Goal: Information Seeking & Learning: Learn about a topic

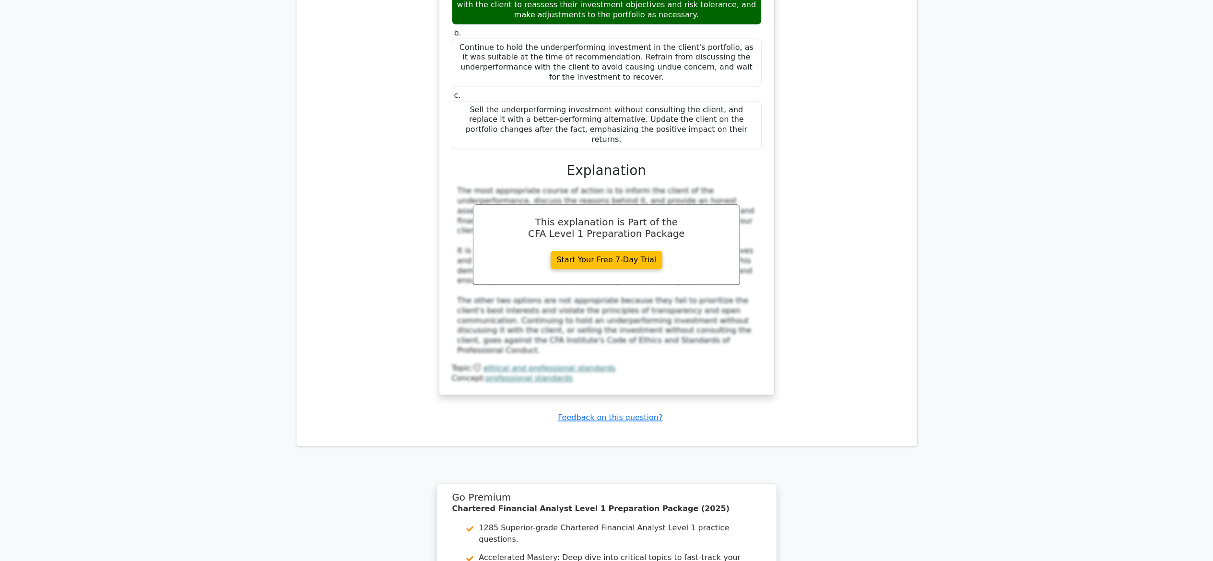
scroll to position [5501, 0]
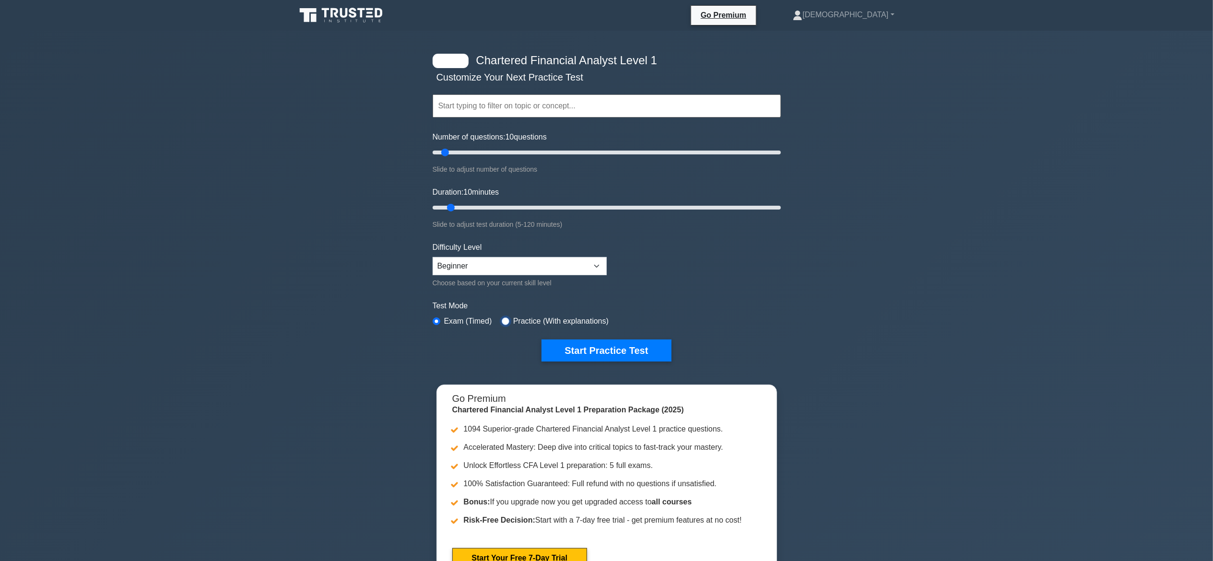
click at [502, 318] on input "radio" at bounding box center [506, 321] width 8 height 8
radio input "true"
click at [593, 347] on button "Start Practice Test" at bounding box center [605, 351] width 129 height 22
type input "10"
drag, startPoint x: 453, startPoint y: 204, endPoint x: 457, endPoint y: 194, distance: 11.4
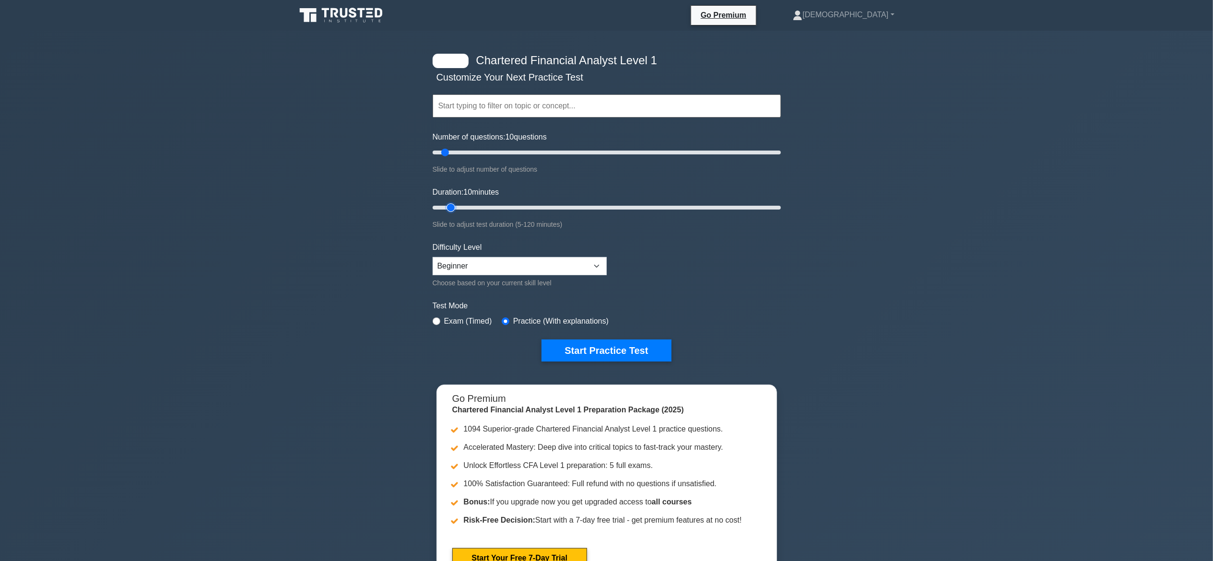
click at [457, 202] on input "Duration: 10 minutes" at bounding box center [607, 208] width 348 height 12
click at [435, 319] on input "radio" at bounding box center [437, 321] width 8 height 8
radio input "true"
drag, startPoint x: 451, startPoint y: 207, endPoint x: 787, endPoint y: 198, distance: 336.3
type input "120"
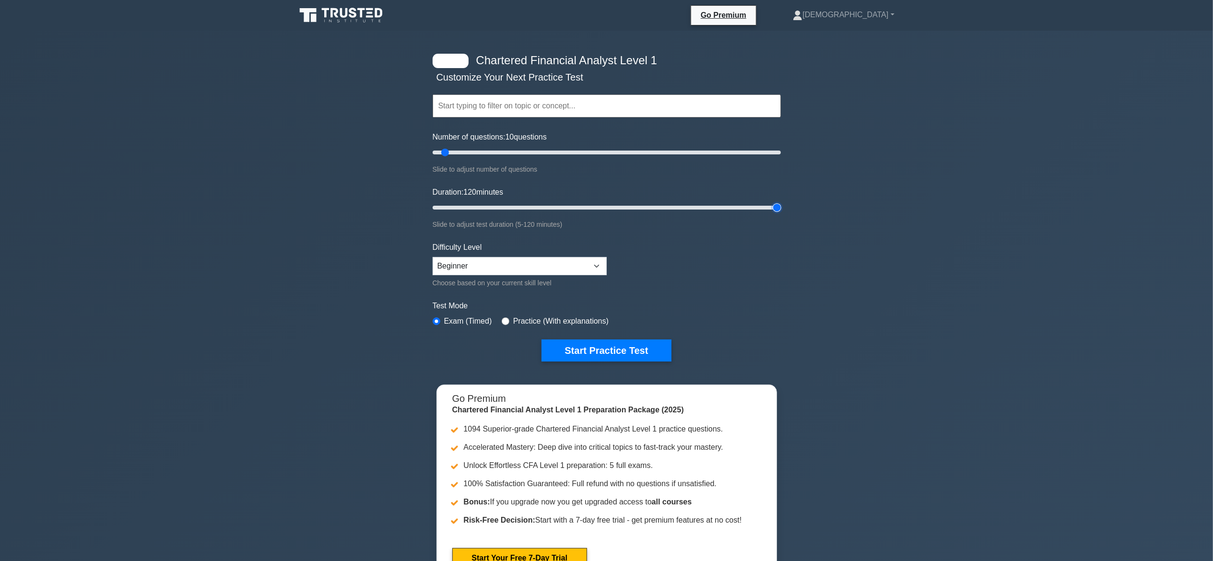
click at [781, 202] on input "Duration: 120 minutes" at bounding box center [607, 208] width 348 height 12
click at [585, 343] on button "Start Practice Test" at bounding box center [605, 351] width 129 height 22
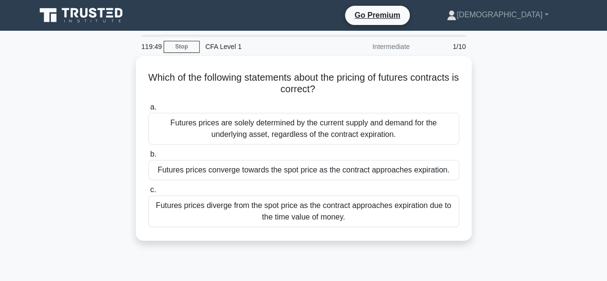
drag, startPoint x: 1182, startPoint y: 1, endPoint x: 224, endPoint y: 253, distance: 990.2
click at [224, 253] on div "119:49 Stop CFA Level 1 Intermediate 1/10 Which of the following statements abo…" at bounding box center [303, 275] width 547 height 480
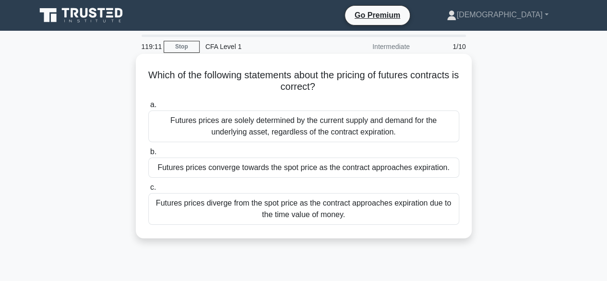
click at [260, 213] on div "Futures prices diverge from the spot price as the contract approaches expiratio…" at bounding box center [303, 209] width 311 height 32
click at [148, 190] on input "c. Futures prices diverge from the spot price as the contract approaches expira…" at bounding box center [148, 187] width 0 height 6
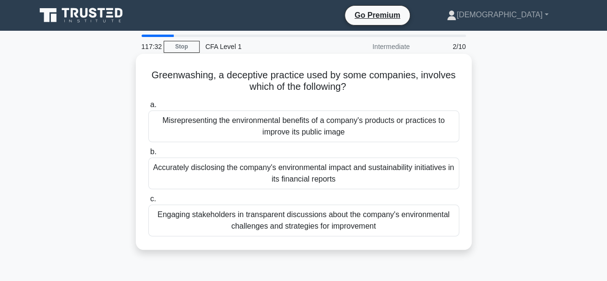
click at [263, 171] on div "Accurately disclosing the company's environmental impact and sustainability ini…" at bounding box center [303, 173] width 311 height 32
click at [148, 155] on input "b. Accurately disclosing the company's environmental impact and sustainability …" at bounding box center [148, 152] width 0 height 6
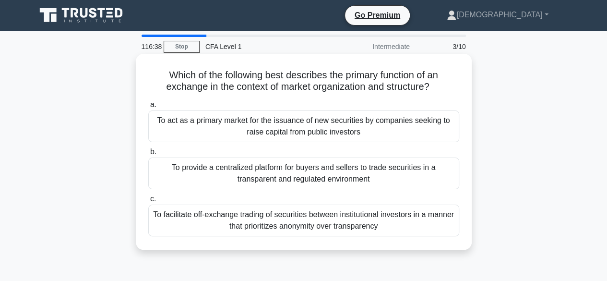
click at [280, 131] on div "To act as a primary market for the issuance of new securities by companies seek…" at bounding box center [303, 126] width 311 height 32
click at [148, 108] on input "a. To act as a primary market for the issuance of new securities by companies s…" at bounding box center [148, 105] width 0 height 6
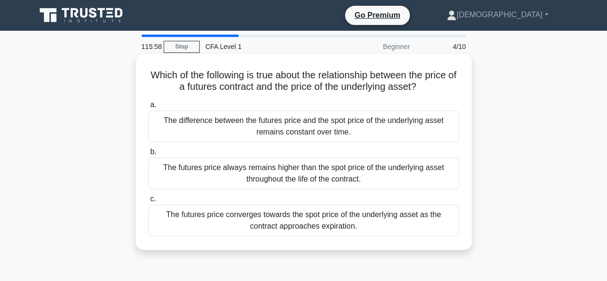
click at [274, 218] on div "The futures price converges towards the spot price of the underlying asset as t…" at bounding box center [303, 220] width 311 height 32
click at [148, 202] on input "c. The futures price converges towards the spot price of the underlying asset a…" at bounding box center [148, 199] width 0 height 6
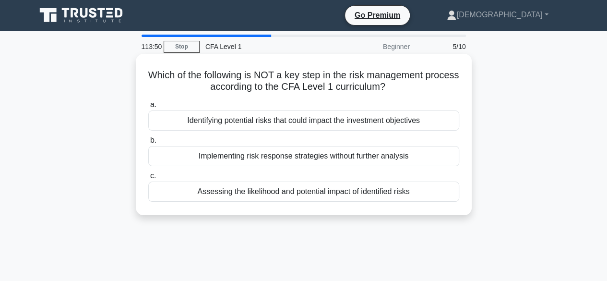
click at [250, 152] on div "Implementing risk response strategies without further analysis" at bounding box center [303, 156] width 311 height 20
click at [148, 143] on input "b. Implementing risk response strategies without further analysis" at bounding box center [148, 140] width 0 height 6
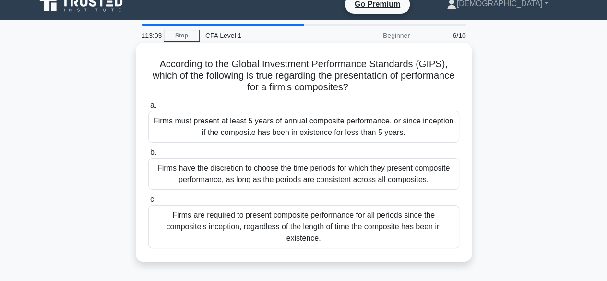
scroll to position [10, 0]
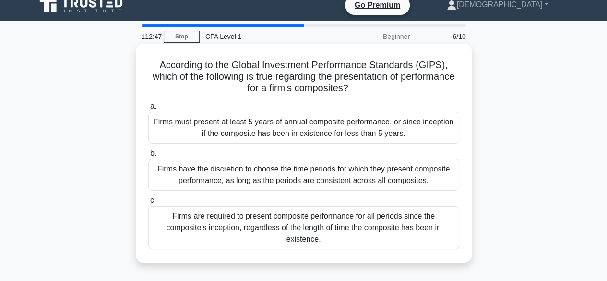
click at [270, 128] on div "Firms must present at least 5 years of annual composite performance, or since i…" at bounding box center [303, 128] width 311 height 32
click at [148, 109] on input "a. Firms must present at least 5 years of annual composite performance, or sinc…" at bounding box center [148, 106] width 0 height 6
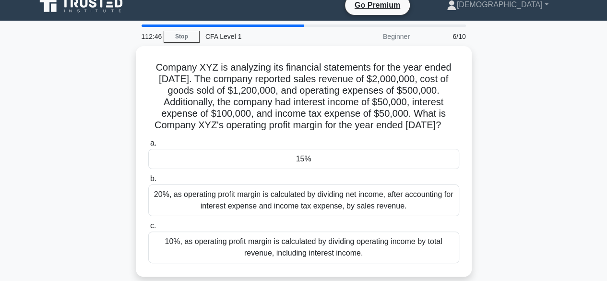
scroll to position [0, 0]
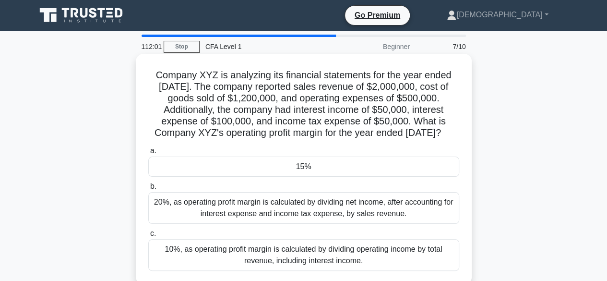
click at [266, 176] on div "15%" at bounding box center [303, 166] width 311 height 20
click at [148, 154] on input "a. 15%" at bounding box center [148, 151] width 0 height 6
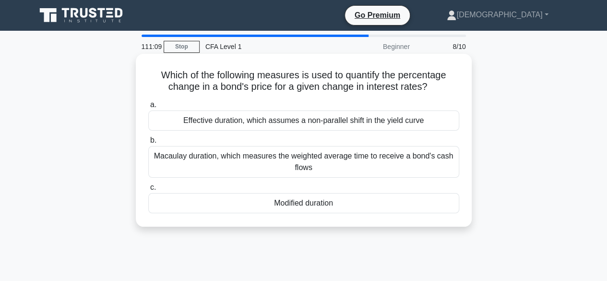
click at [292, 163] on div "Macaulay duration, which measures the weighted average time to receive a bond's…" at bounding box center [303, 162] width 311 height 32
click at [148, 143] on input "b. Macaulay duration, which measures the weighted average time to receive a bon…" at bounding box center [148, 140] width 0 height 6
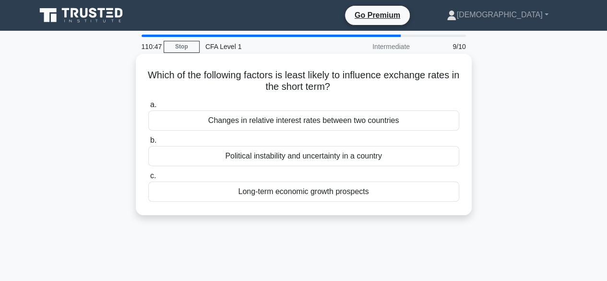
click at [279, 157] on div "Political instability and uncertainty in a country" at bounding box center [303, 156] width 311 height 20
click at [148, 143] on input "b. Political instability and uncertainty in a country" at bounding box center [148, 140] width 0 height 6
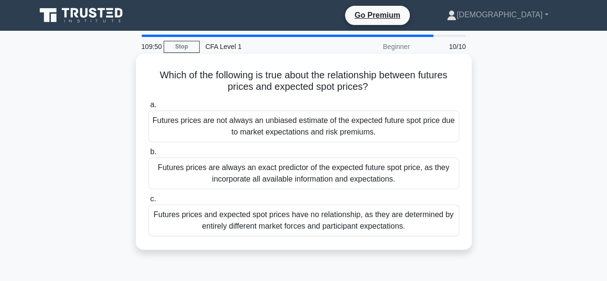
click at [285, 171] on div "Futures prices are always an exact predictor of the expected future spot price,…" at bounding box center [303, 173] width 311 height 32
click at [148, 155] on input "b. Futures prices are always an exact predictor of the expected future spot pri…" at bounding box center [148, 152] width 0 height 6
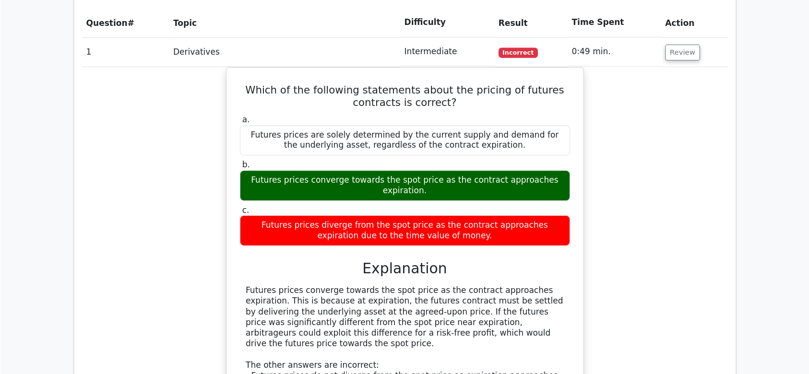
scroll to position [812, 0]
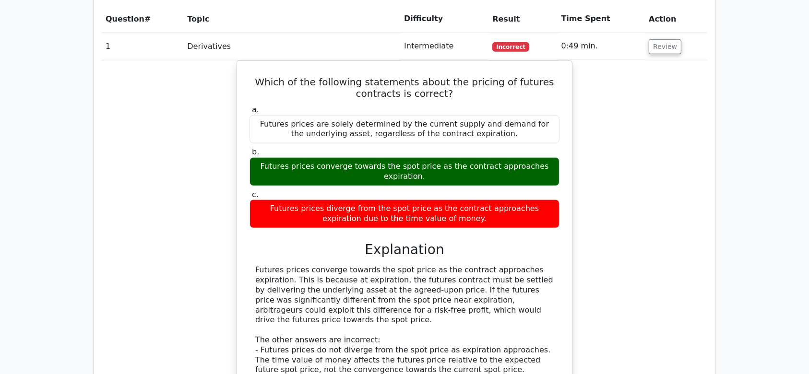
drag, startPoint x: 605, startPoint y: 0, endPoint x: 187, endPoint y: 160, distance: 447.2
click at [187, 160] on div "Which of the following statements about the pricing of futures contracts is cor…" at bounding box center [404, 258] width 605 height 396
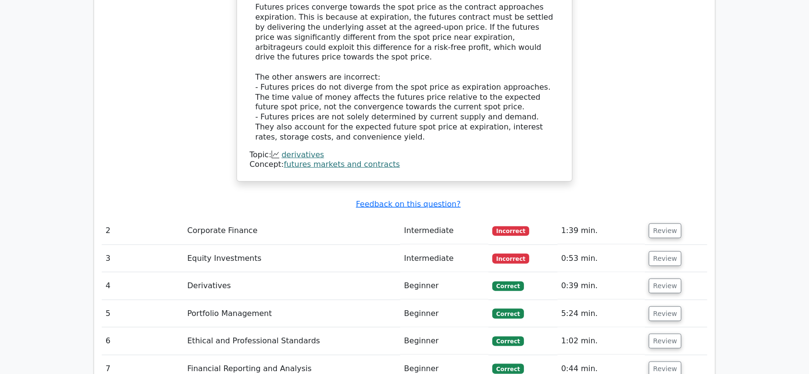
scroll to position [1090, 0]
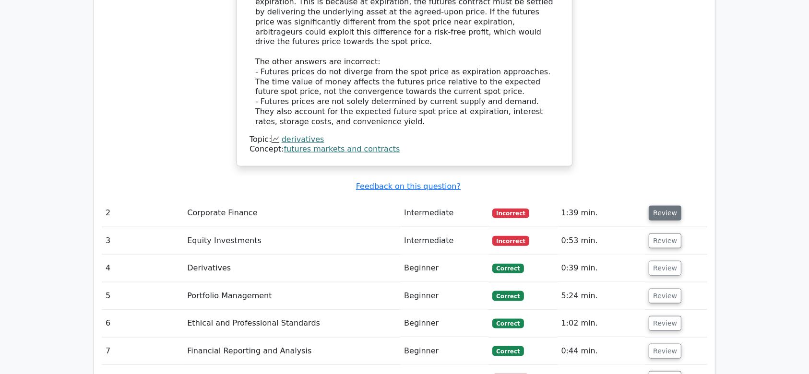
click at [606, 206] on button "Review" at bounding box center [664, 213] width 33 height 15
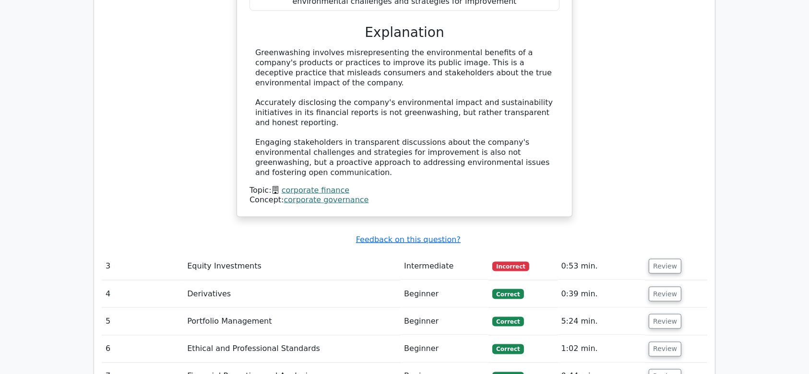
scroll to position [1487, 0]
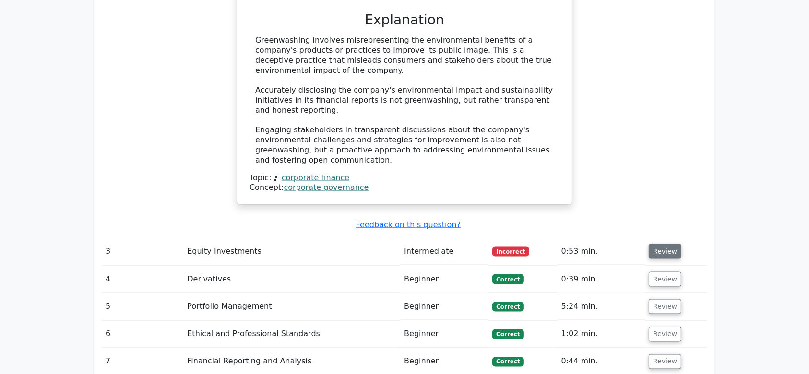
click at [606, 244] on button "Review" at bounding box center [664, 251] width 33 height 15
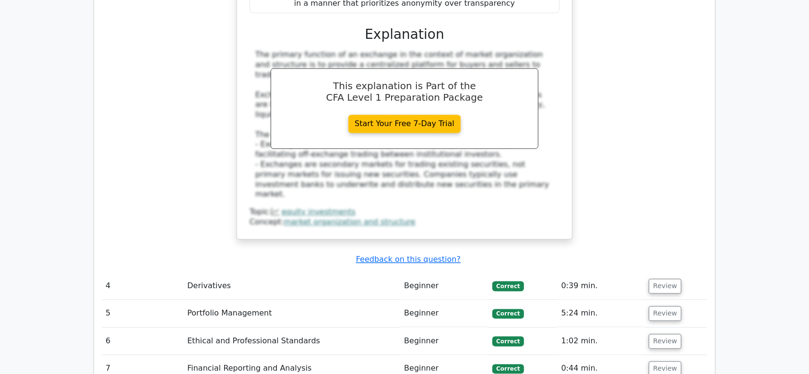
scroll to position [1910, 0]
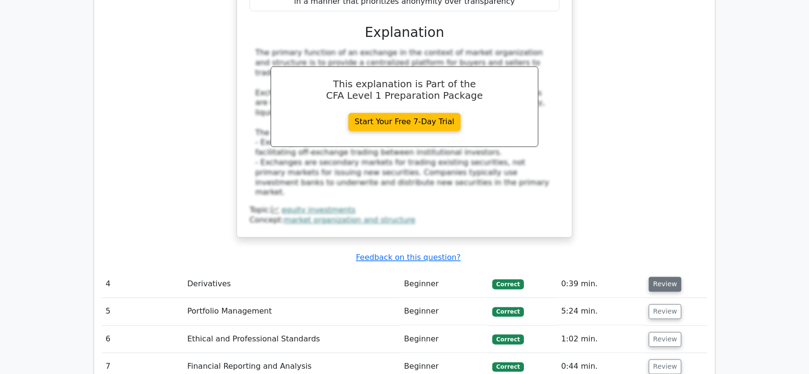
click at [606, 277] on button "Review" at bounding box center [664, 284] width 33 height 15
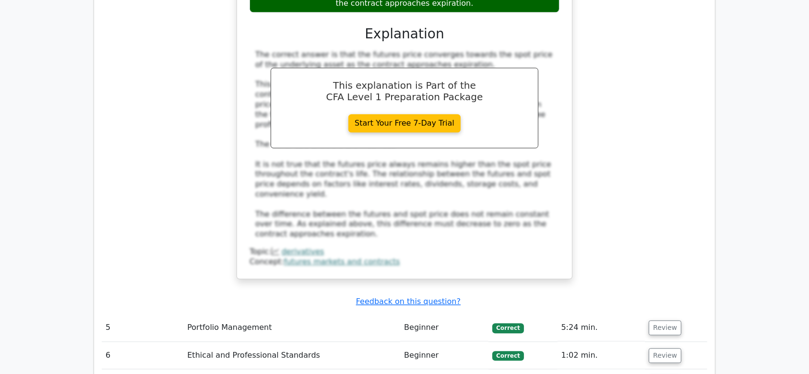
scroll to position [2372, 0]
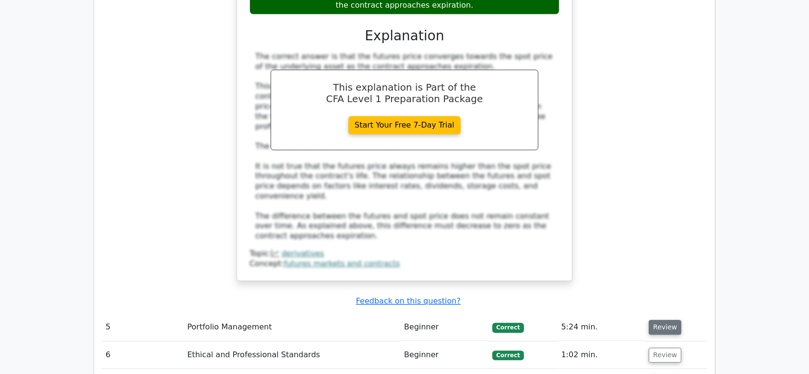
click at [606, 280] on button "Review" at bounding box center [664, 327] width 33 height 15
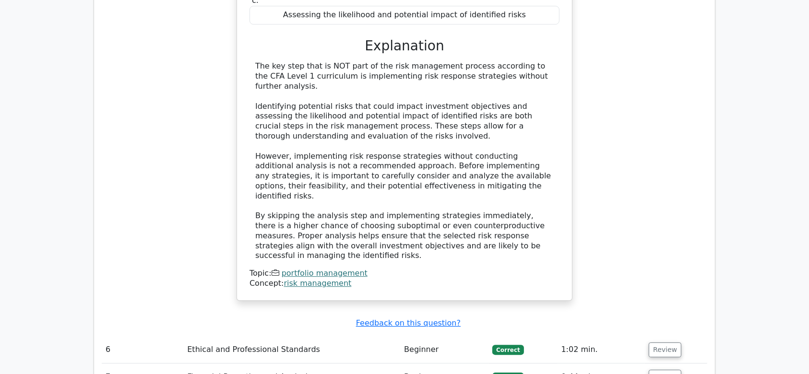
scroll to position [2830, 0]
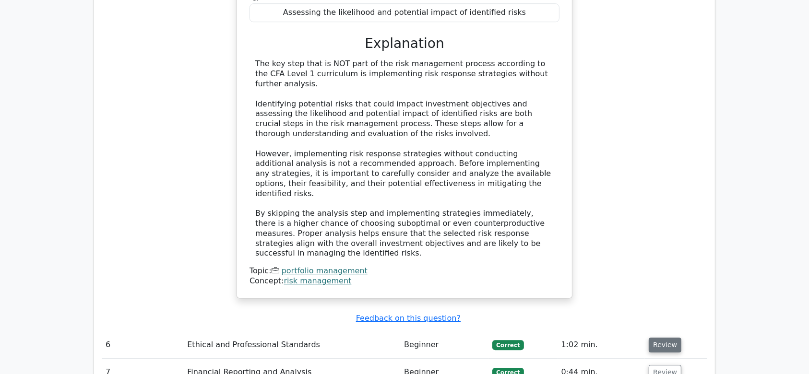
click at [606, 280] on button "Review" at bounding box center [664, 345] width 33 height 15
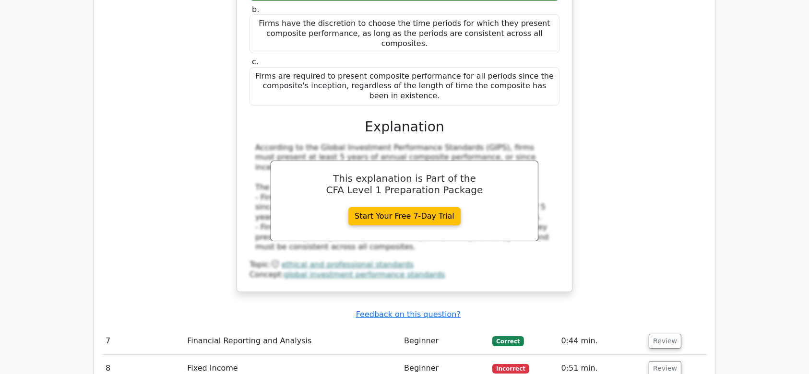
scroll to position [3281, 0]
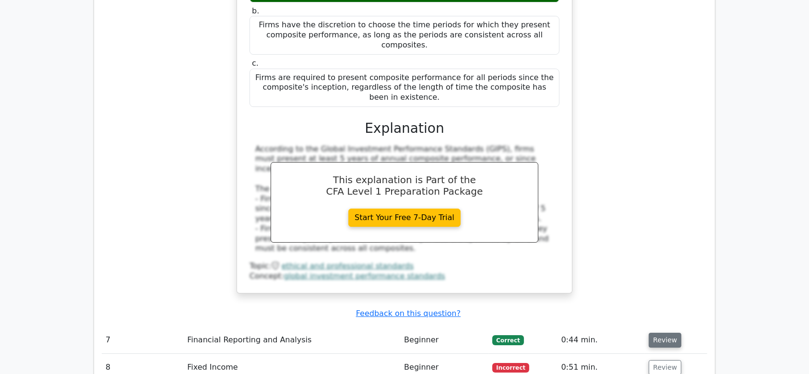
click at [606, 280] on button "Review" at bounding box center [664, 340] width 33 height 15
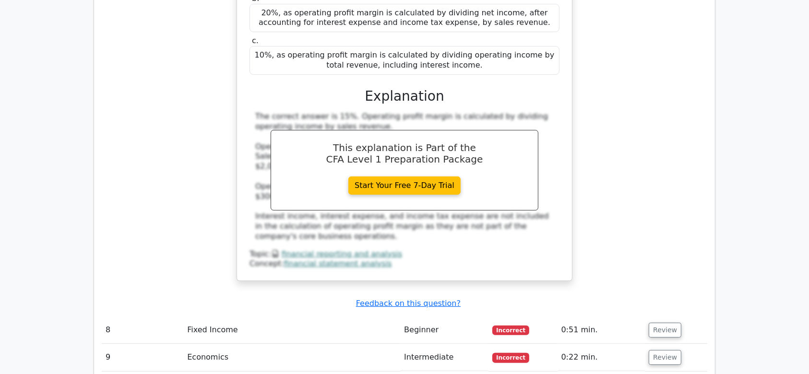
scroll to position [3775, 0]
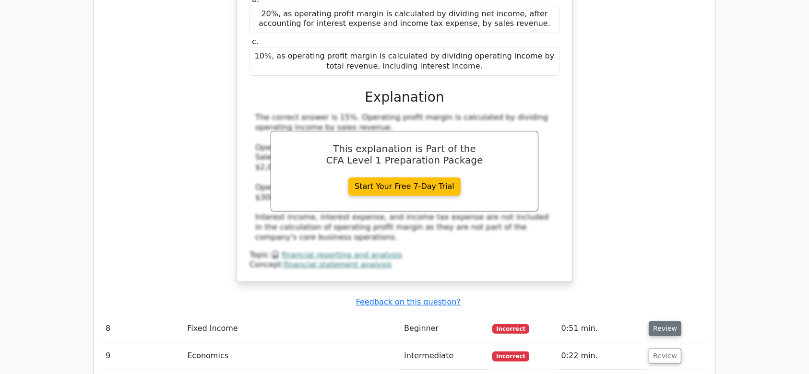
click at [606, 280] on button "Review" at bounding box center [664, 328] width 33 height 15
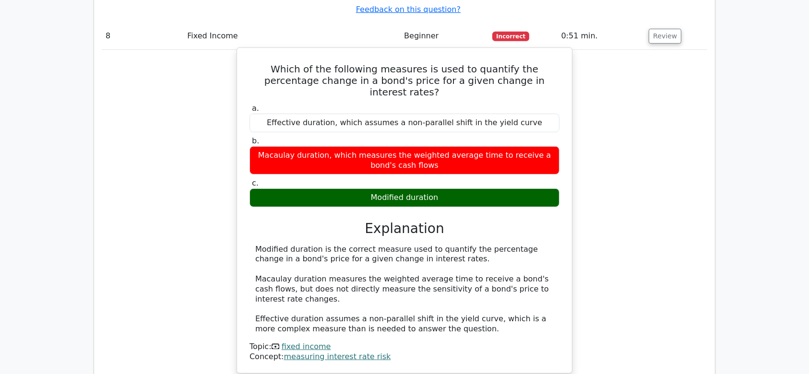
scroll to position [4070, 0]
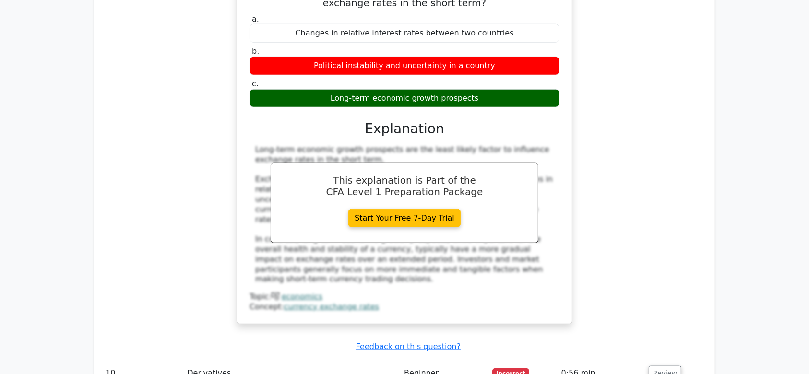
scroll to position [4534, 0]
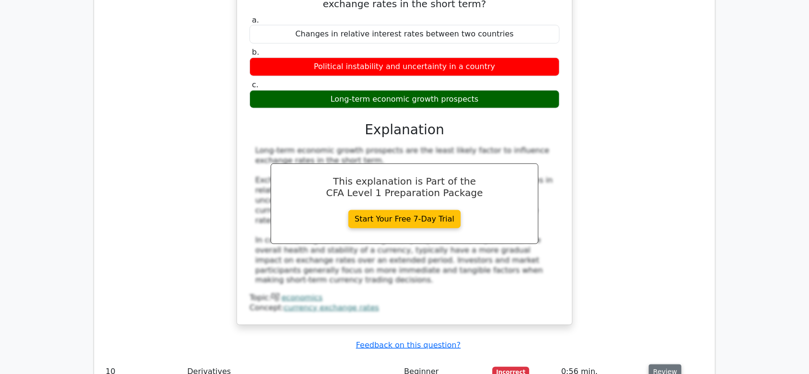
click at [606, 280] on button "Review" at bounding box center [664, 371] width 33 height 15
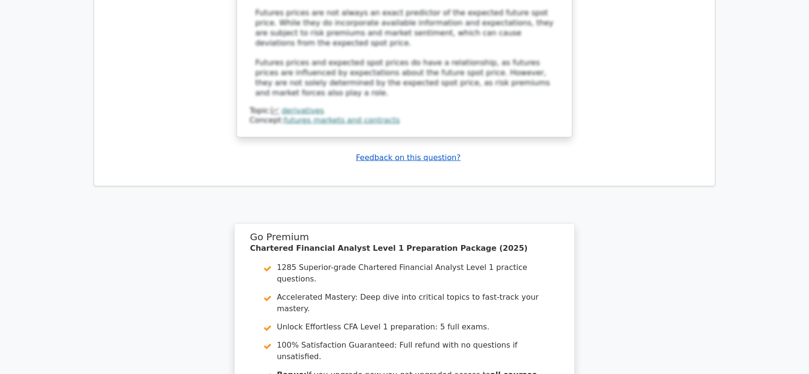
scroll to position [5258, 0]
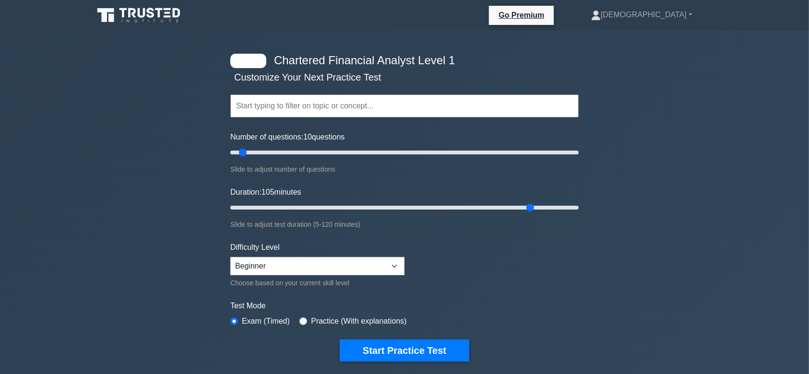
drag, startPoint x: 251, startPoint y: 206, endPoint x: 526, endPoint y: 228, distance: 275.2
type input "105"
click at [526, 213] on input "Duration: 105 minutes" at bounding box center [404, 208] width 348 height 12
click at [396, 341] on button "Start Practice Test" at bounding box center [404, 351] width 129 height 22
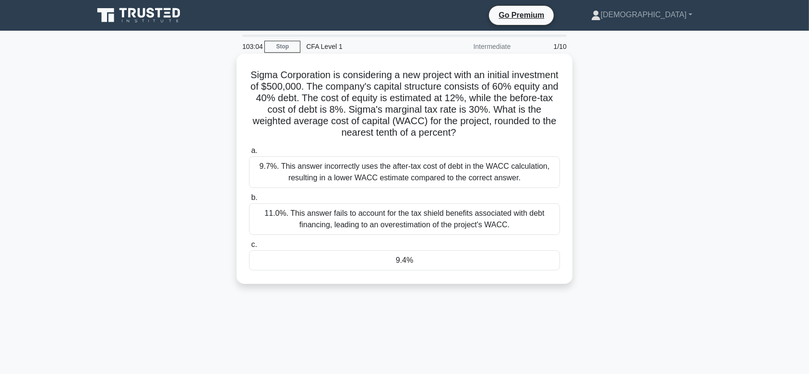
click at [323, 213] on div "11.0%. This answer fails to account for the tax shield benefits associated with…" at bounding box center [404, 219] width 311 height 32
click at [249, 201] on input "b. 11.0%. This answer fails to account for the tax shield benefits associated w…" at bounding box center [249, 198] width 0 height 6
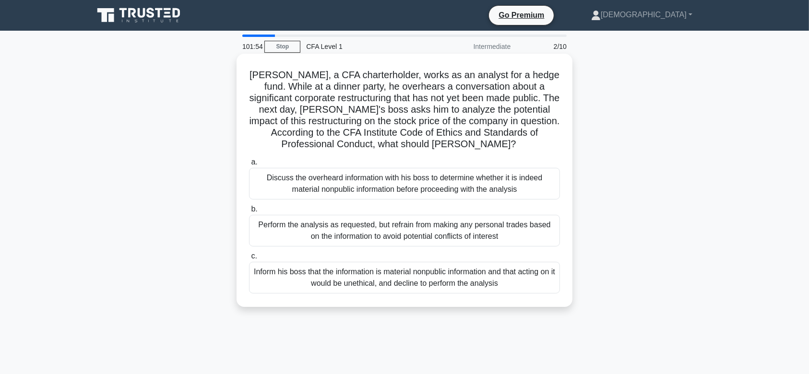
click at [337, 180] on div "Discuss the overheard information with his boss to determine whether it is inde…" at bounding box center [404, 184] width 311 height 32
click at [249, 165] on input "a. Discuss the overheard information with his boss to determine whether it is i…" at bounding box center [249, 162] width 0 height 6
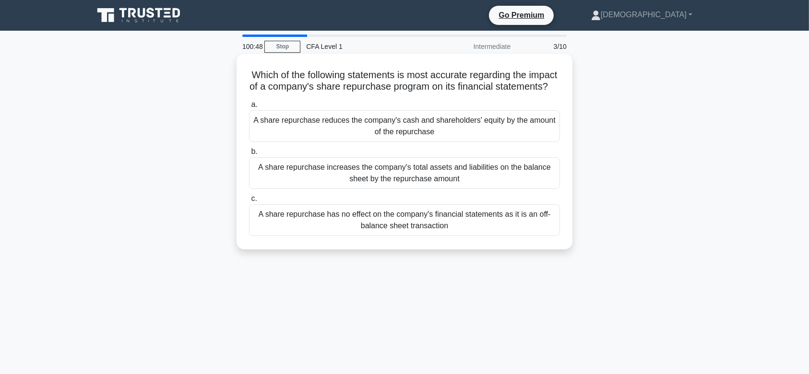
click at [344, 236] on div "A share repurchase has no effect on the company's financial statements as it is…" at bounding box center [404, 220] width 311 height 32
click at [249, 202] on input "c. A share repurchase has no effect on the company's financial statements as it…" at bounding box center [249, 199] width 0 height 6
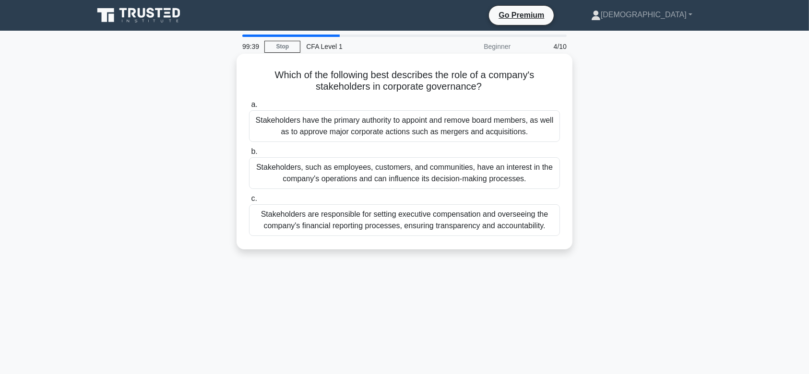
click at [352, 120] on div "Stakeholders have the primary authority to appoint and remove board members, as…" at bounding box center [404, 126] width 311 height 32
click at [249, 108] on input "a. Stakeholders have the primary authority to appoint and remove board members,…" at bounding box center [249, 105] width 0 height 6
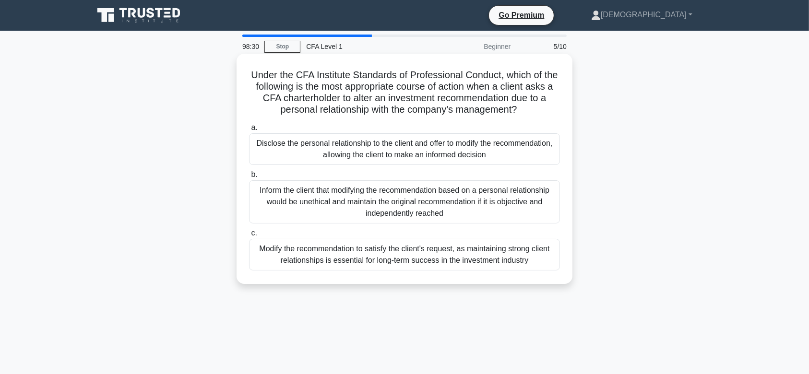
click at [344, 194] on div "Inform the client that modifying the recommendation based on a personal relatio…" at bounding box center [404, 201] width 311 height 43
click at [249, 178] on input "b. Inform the client that modifying the recommendation based on a personal rela…" at bounding box center [249, 175] width 0 height 6
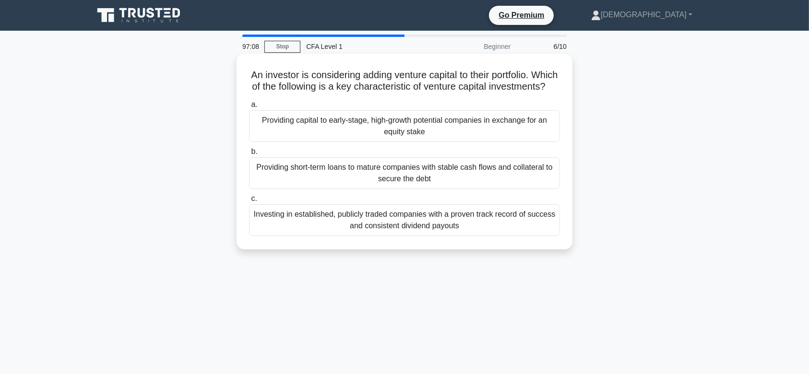
click at [387, 236] on div "Investing in established, publicly traded companies with a proven track record …" at bounding box center [404, 220] width 311 height 32
click at [249, 202] on input "c. Investing in established, publicly traded companies with a proven track reco…" at bounding box center [249, 199] width 0 height 6
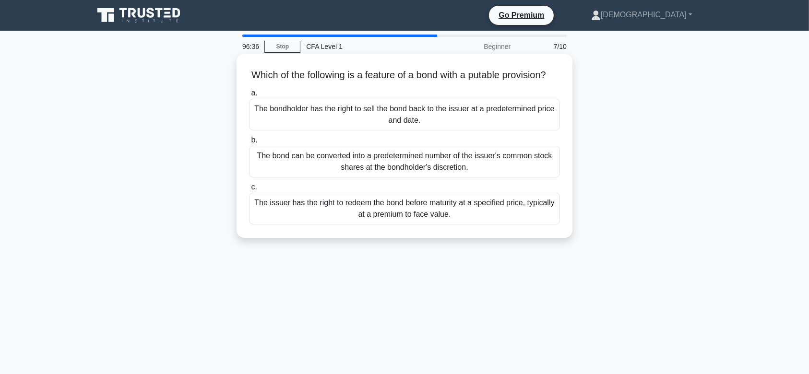
click at [372, 174] on div "The bond can be converted into a predetermined number of the issuer's common st…" at bounding box center [404, 162] width 311 height 32
click at [249, 143] on input "b. The bond can be converted into a predetermined number of the issuer's common…" at bounding box center [249, 140] width 0 height 6
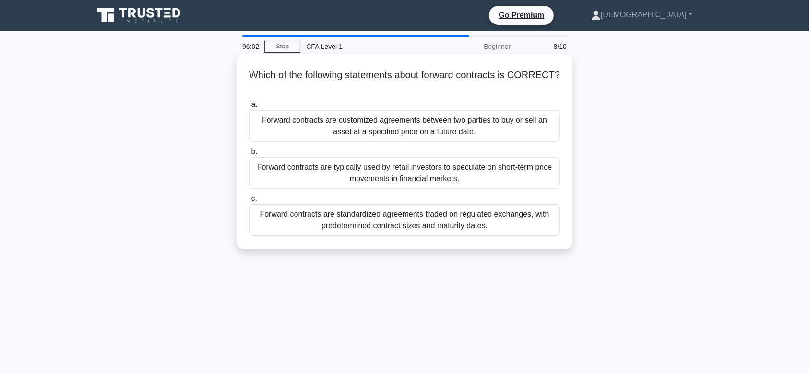
click at [342, 123] on div "Forward contracts are customized agreements between two parties to buy or sell …" at bounding box center [404, 126] width 311 height 32
click at [249, 108] on input "a. Forward contracts are customized agreements between two parties to buy or se…" at bounding box center [249, 105] width 0 height 6
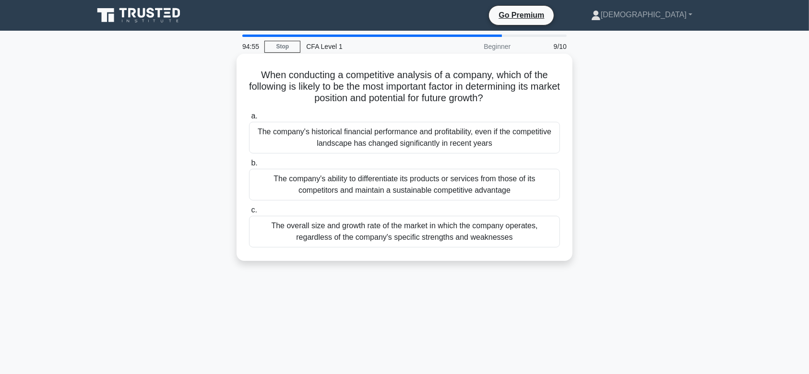
click at [375, 227] on div "The overall size and growth rate of the market in which the company operates, r…" at bounding box center [404, 232] width 311 height 32
click at [249, 213] on input "c. The overall size and growth rate of the market in which the company operates…" at bounding box center [249, 210] width 0 height 6
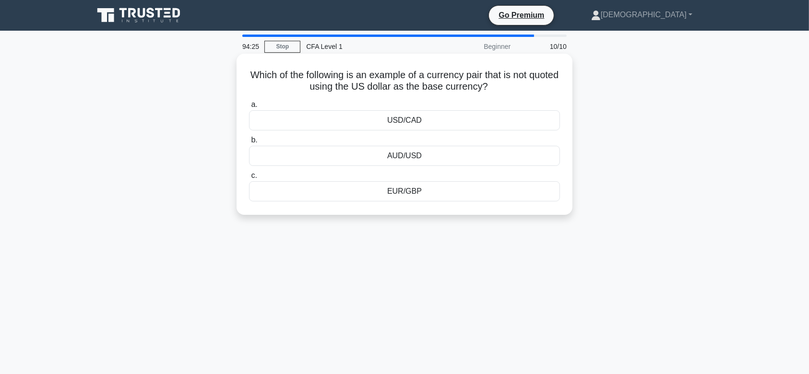
click at [413, 117] on div "USD/CAD" at bounding box center [404, 120] width 311 height 20
click at [249, 108] on input "a. USD/CAD" at bounding box center [249, 105] width 0 height 6
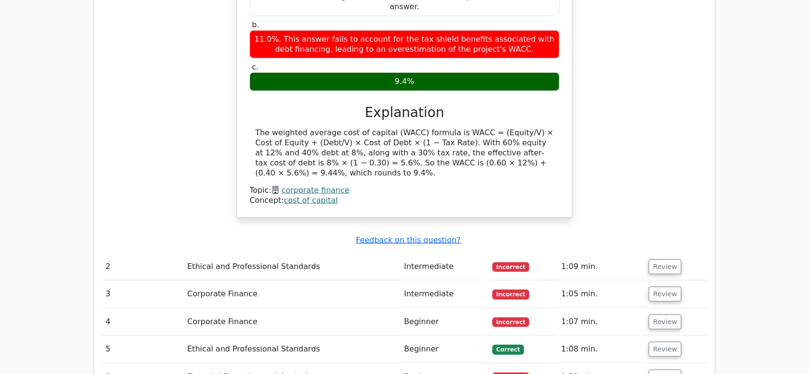
scroll to position [1028, 0]
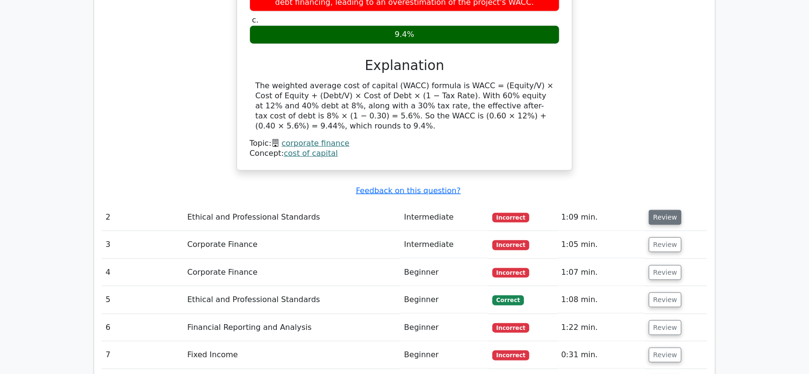
click at [654, 210] on button "Review" at bounding box center [664, 217] width 33 height 15
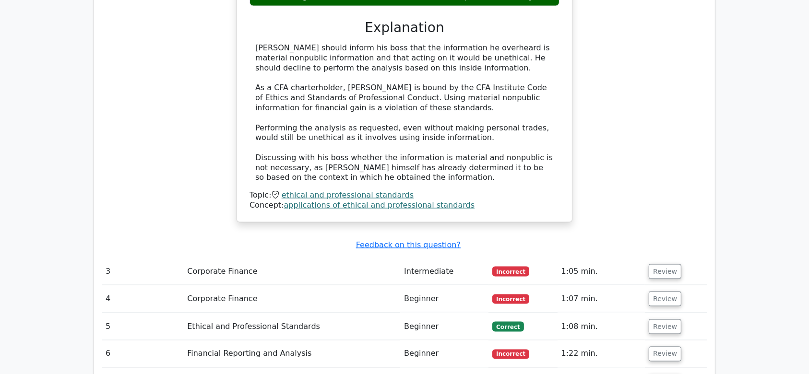
scroll to position [1489, 0]
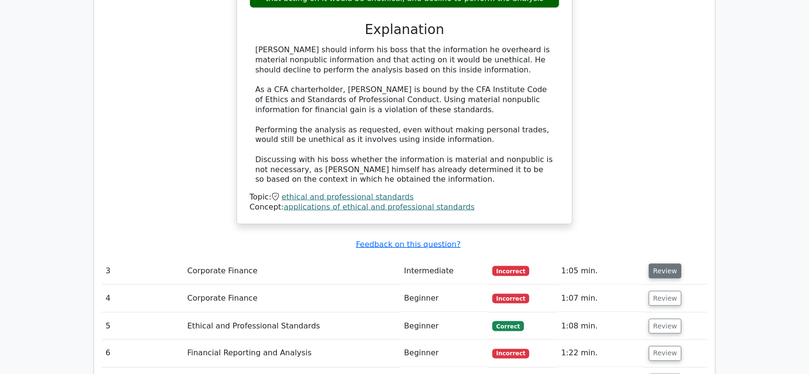
click at [658, 264] on button "Review" at bounding box center [664, 271] width 33 height 15
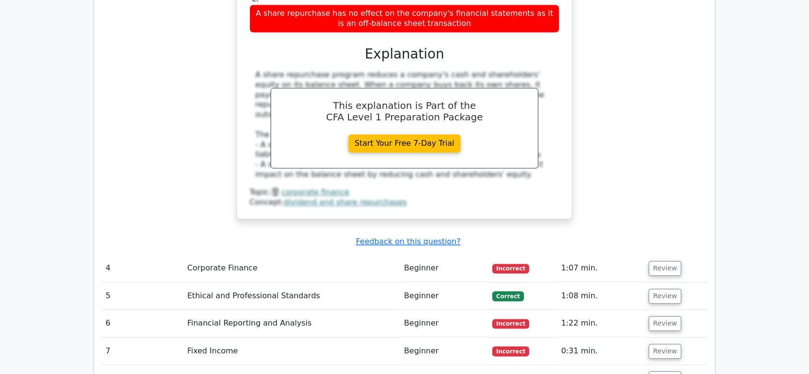
scroll to position [1920, 0]
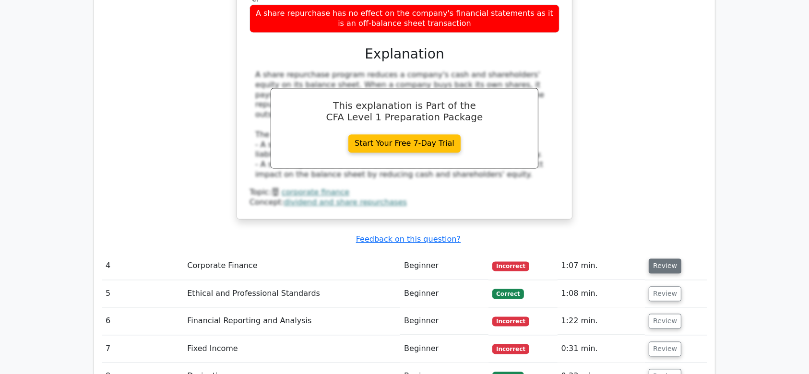
click at [656, 258] on button "Review" at bounding box center [664, 265] width 33 height 15
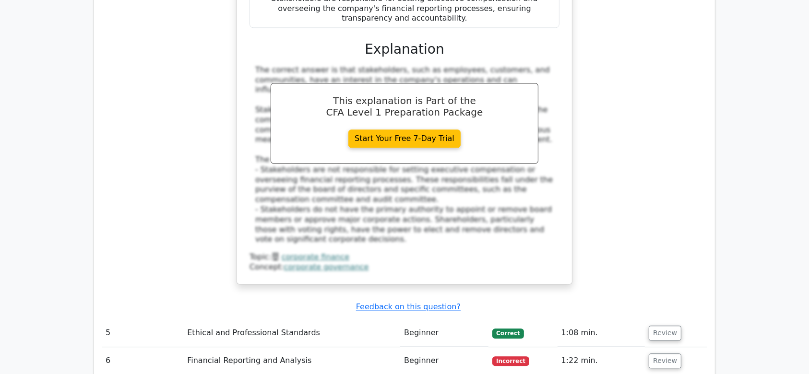
scroll to position [2368, 0]
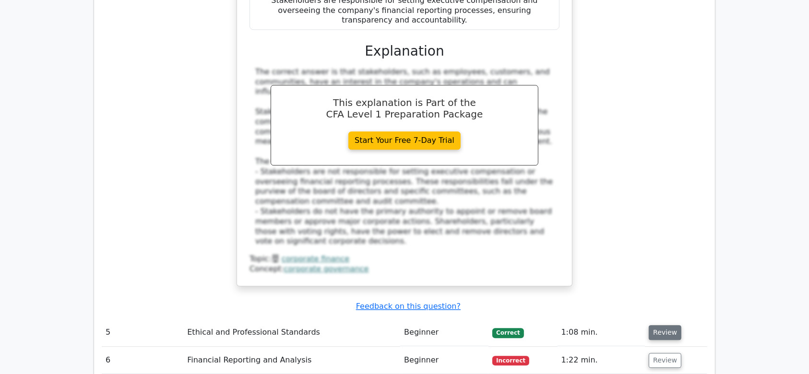
click at [658, 325] on button "Review" at bounding box center [664, 332] width 33 height 15
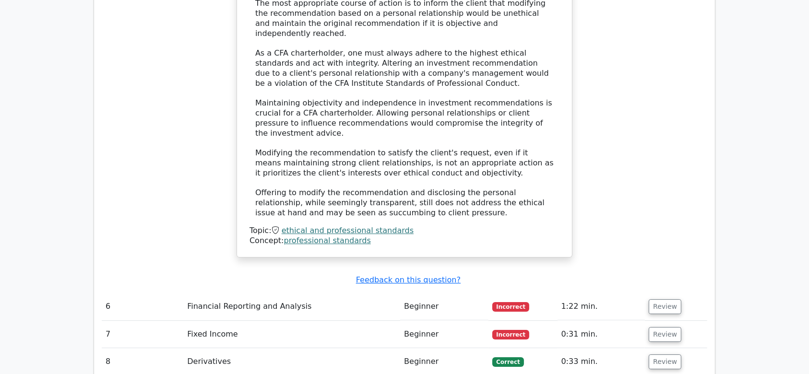
scroll to position [2974, 0]
click at [664, 299] on button "Review" at bounding box center [664, 306] width 33 height 15
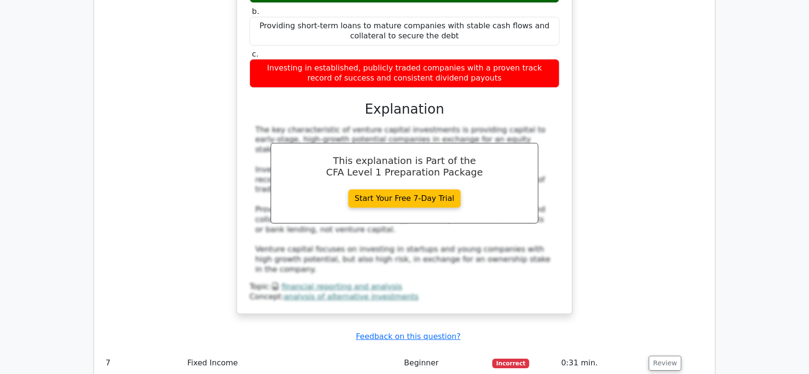
scroll to position [3389, 0]
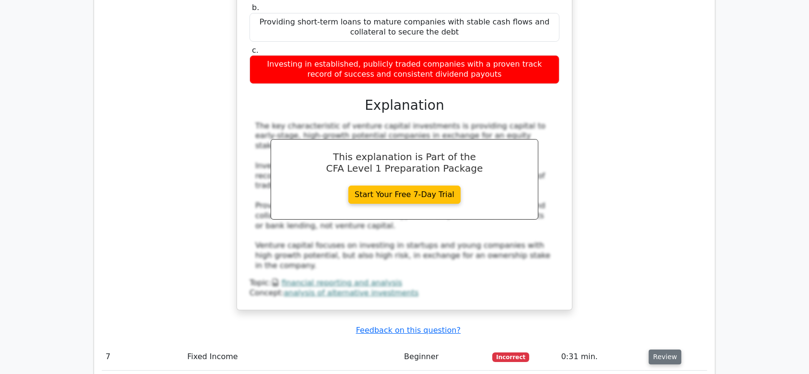
click at [657, 350] on button "Review" at bounding box center [664, 357] width 33 height 15
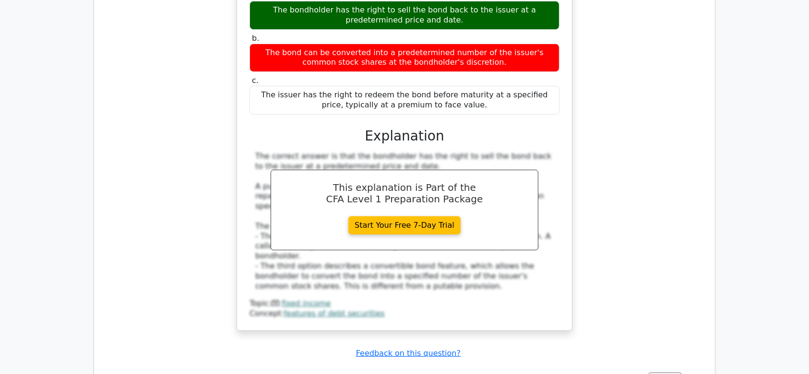
scroll to position [3823, 0]
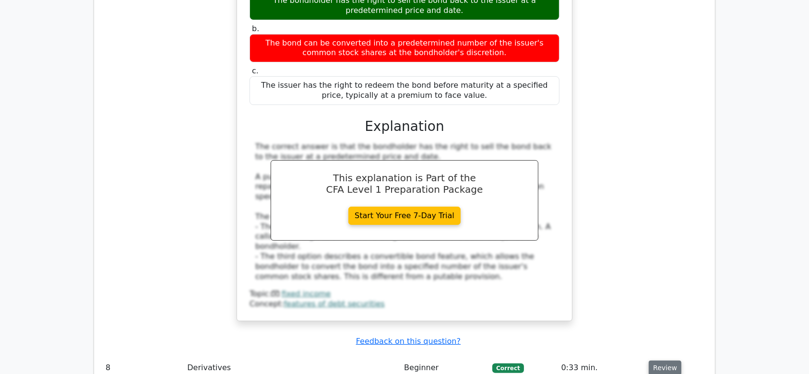
click at [660, 361] on button "Review" at bounding box center [664, 368] width 33 height 15
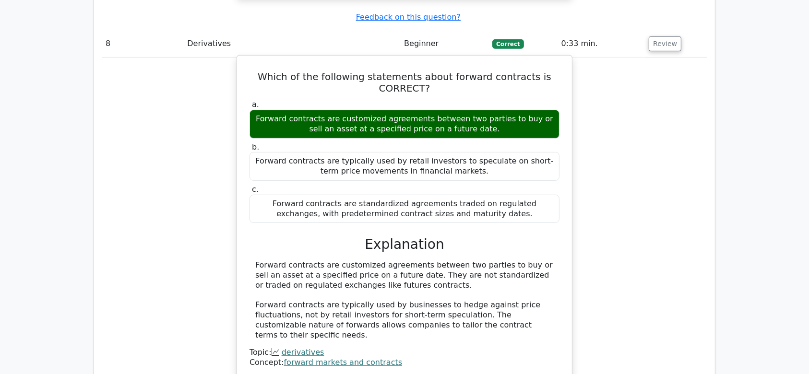
scroll to position [4161, 0]
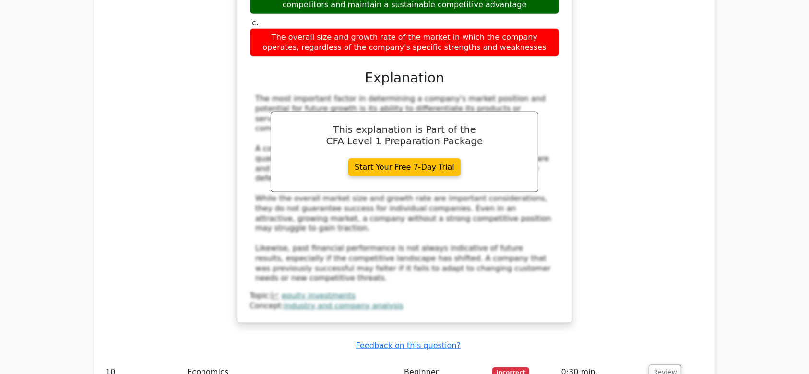
scroll to position [4712, 0]
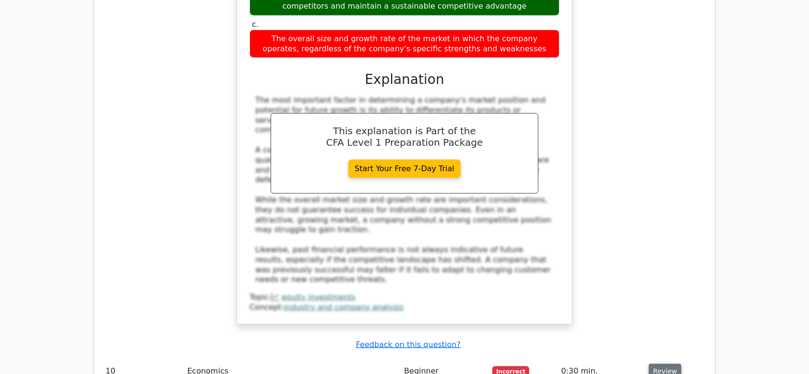
click at [657, 364] on button "Review" at bounding box center [664, 371] width 33 height 15
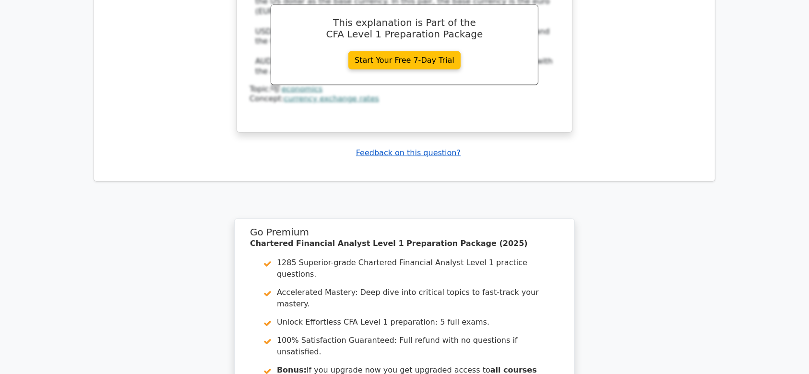
scroll to position [5286, 0]
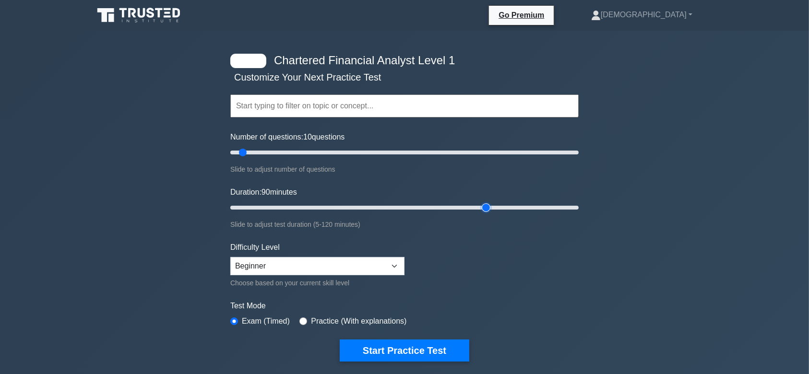
drag, startPoint x: 249, startPoint y: 208, endPoint x: 480, endPoint y: 229, distance: 231.1
type input "90"
click at [480, 213] on input "Duration: 90 minutes" at bounding box center [404, 208] width 348 height 12
click at [394, 269] on select "Beginner Intermediate Expert" at bounding box center [317, 266] width 174 height 18
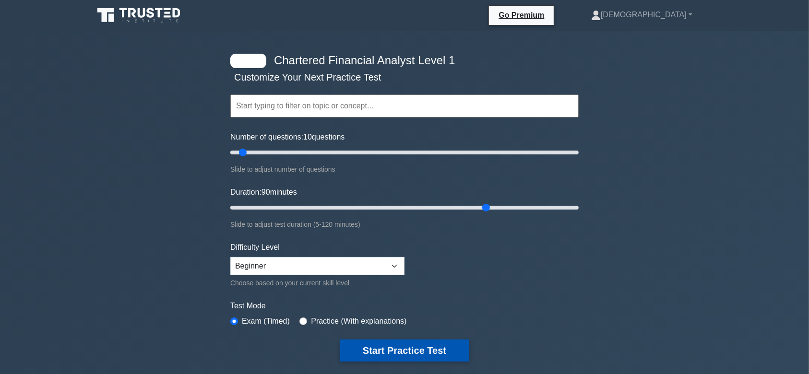
click at [374, 347] on button "Start Practice Test" at bounding box center [404, 351] width 129 height 22
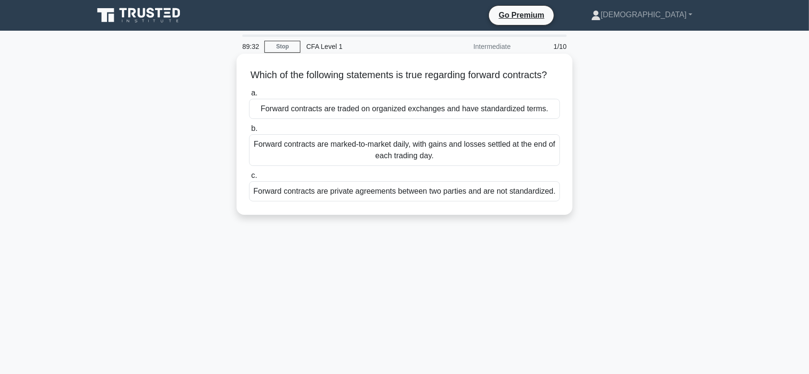
click at [336, 201] on div "Forward contracts are private agreements between two parties and are not standa…" at bounding box center [404, 191] width 311 height 20
click at [249, 179] on input "c. Forward contracts are private agreements between two parties and are not sta…" at bounding box center [249, 176] width 0 height 6
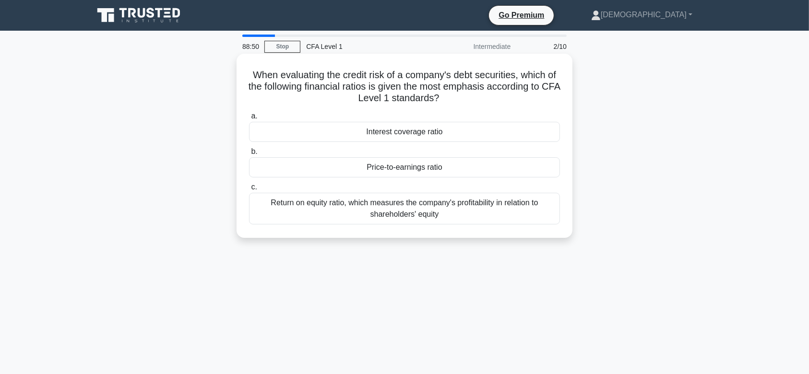
click at [410, 132] on div "Interest coverage ratio" at bounding box center [404, 132] width 311 height 20
click at [249, 119] on input "a. Interest coverage ratio" at bounding box center [249, 116] width 0 height 6
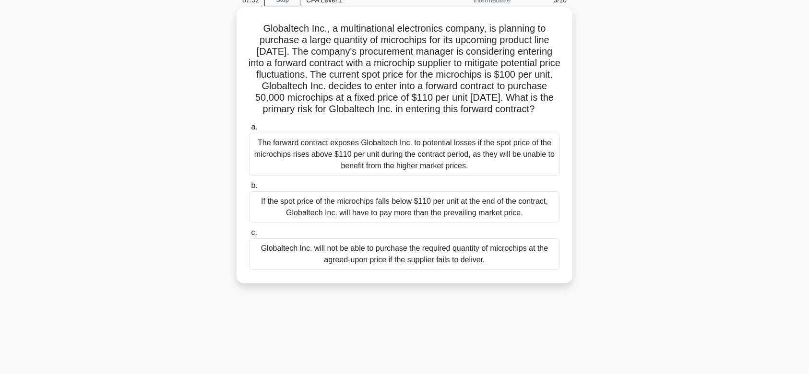
scroll to position [49, 0]
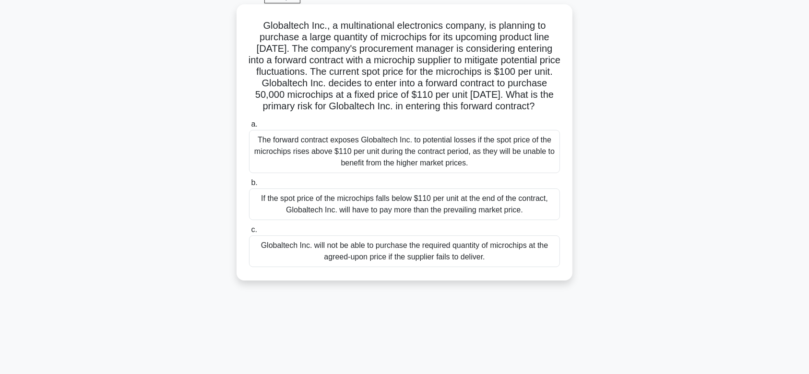
click at [346, 219] on div "If the spot price of the microchips falls below $110 per unit at the end of the…" at bounding box center [404, 204] width 311 height 32
click at [249, 186] on input "b. If the spot price of the microchips falls below $110 per unit at the end of …" at bounding box center [249, 183] width 0 height 6
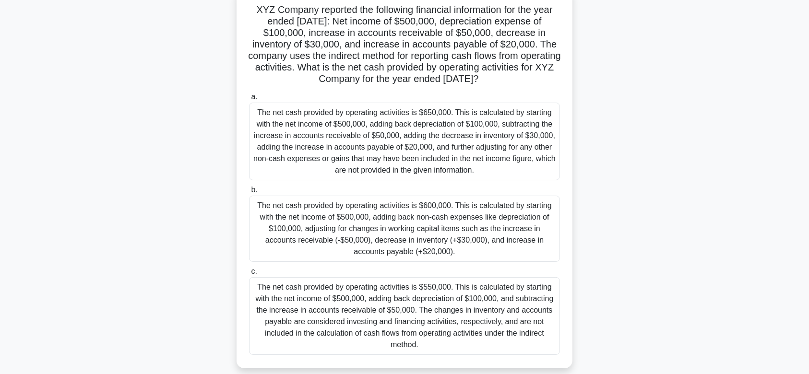
scroll to position [69, 0]
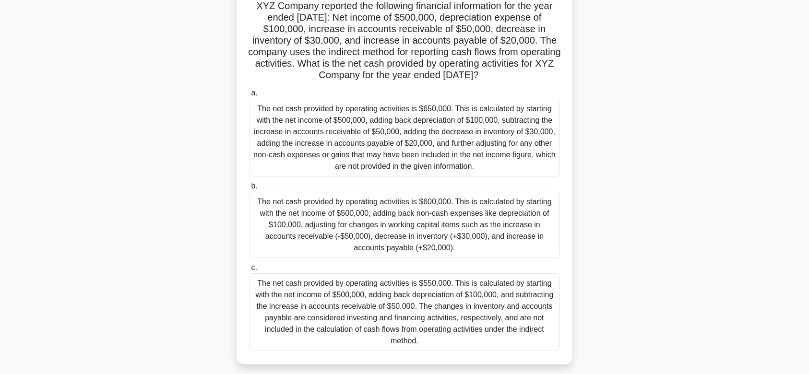
click at [411, 229] on div "The net cash provided by operating activities is $600,000. This is calculated b…" at bounding box center [404, 225] width 311 height 66
click at [249, 189] on input "b. The net cash provided by operating activities is $600,000. This is calculate…" at bounding box center [249, 186] width 0 height 6
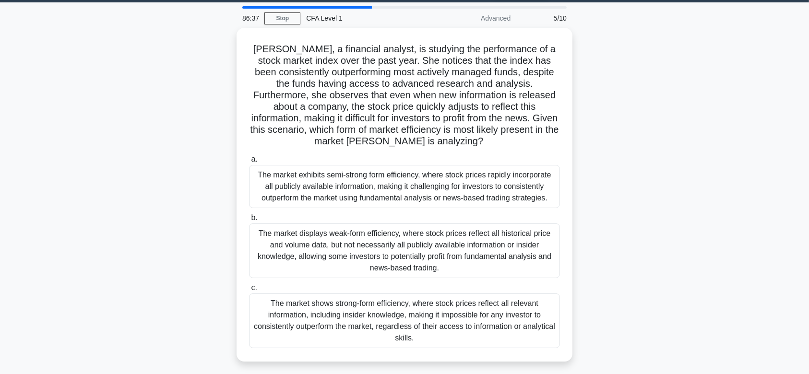
scroll to position [0, 0]
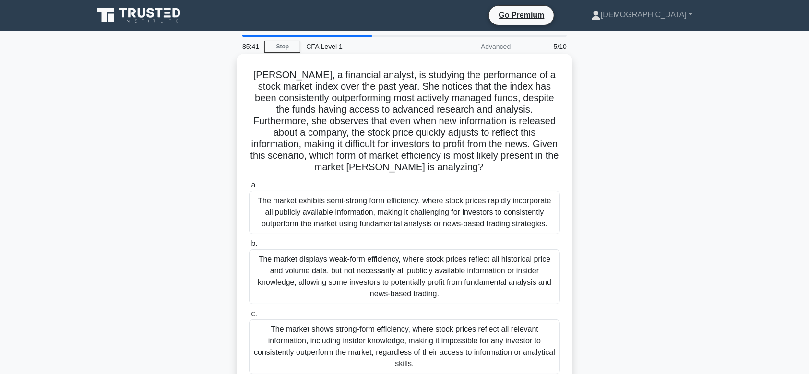
click at [394, 337] on div "The market shows strong-form efficiency, where stock prices reflect all relevan…" at bounding box center [404, 346] width 311 height 55
click at [249, 317] on input "c. The market shows strong-form efficiency, where stock prices reflect all rele…" at bounding box center [249, 314] width 0 height 6
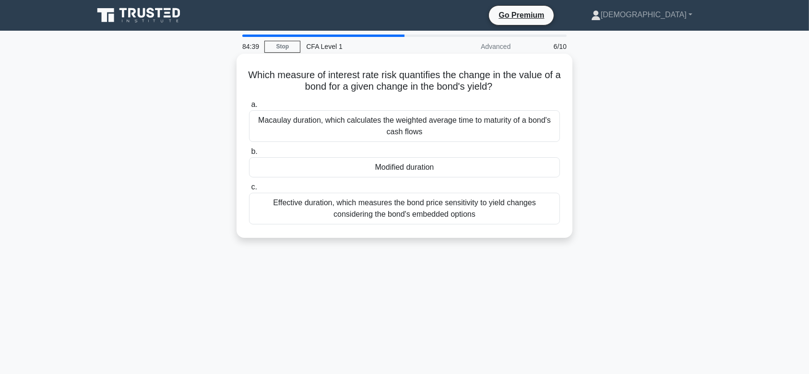
click at [395, 213] on div "Effective duration, which measures the bond price sensitivity to yield changes …" at bounding box center [404, 209] width 311 height 32
click at [249, 190] on input "c. Effective duration, which measures the bond price sensitivity to yield chang…" at bounding box center [249, 187] width 0 height 6
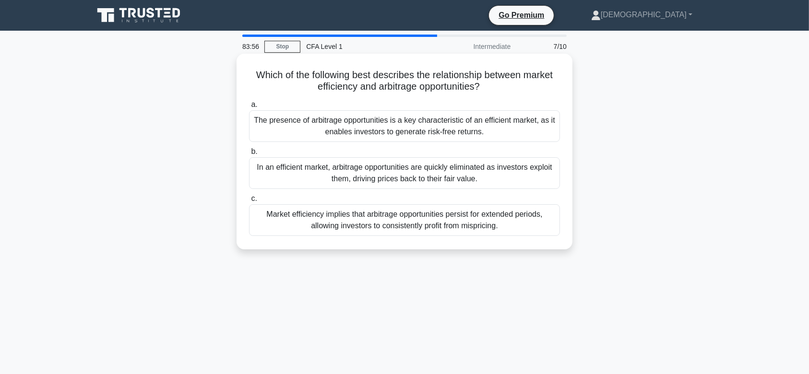
click at [318, 124] on div "The presence of arbitrage opportunities is a key characteristic of an efficient…" at bounding box center [404, 126] width 311 height 32
click at [249, 108] on input "a. The presence of arbitrage opportunities is a key characteristic of an effici…" at bounding box center [249, 105] width 0 height 6
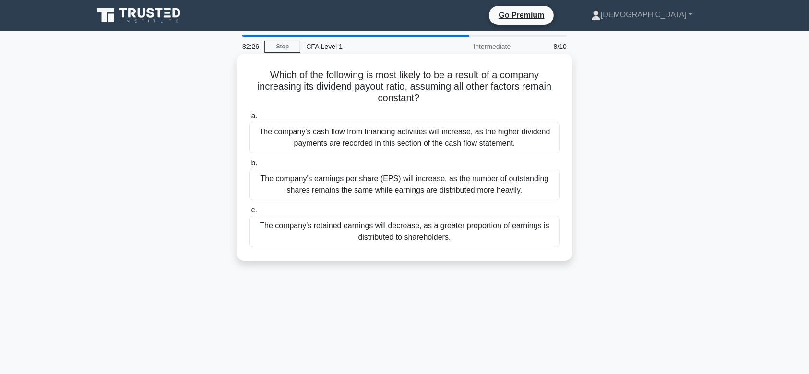
click at [415, 179] on div "The company's earnings per share (EPS) will increase, as the number of outstand…" at bounding box center [404, 185] width 311 height 32
click at [249, 166] on input "b. The company's earnings per share (EPS) will increase, as the number of outst…" at bounding box center [249, 163] width 0 height 6
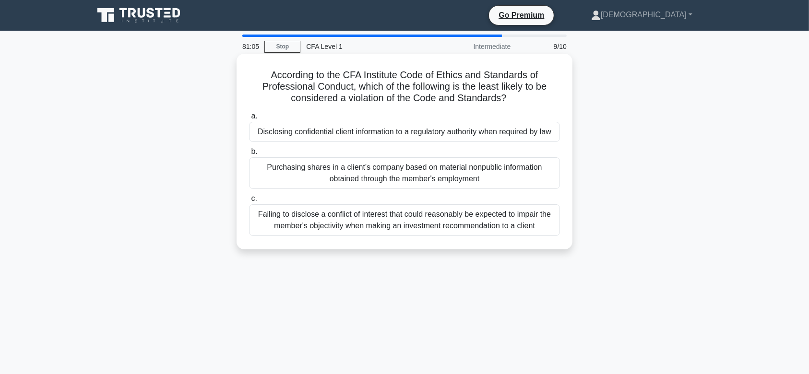
click at [396, 137] on div "Disclosing confidential client information to a regulatory authority when requi…" at bounding box center [404, 132] width 311 height 20
click at [249, 119] on input "a. Disclosing confidential client information to a regulatory authority when re…" at bounding box center [249, 116] width 0 height 6
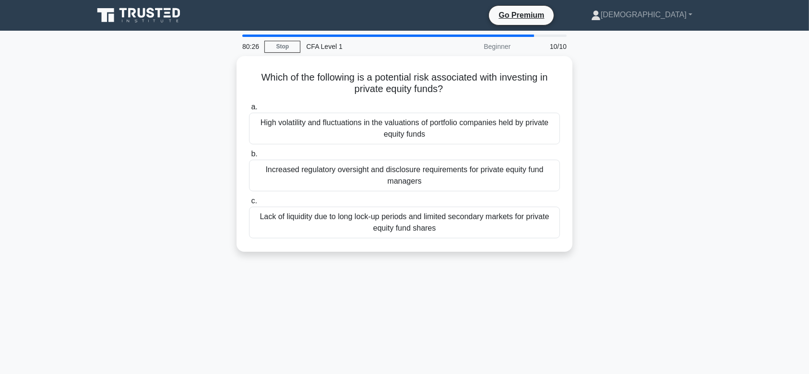
click at [396, 137] on div "High volatility and fluctuations in the valuations of portfolio companies held …" at bounding box center [404, 129] width 311 height 32
click at [249, 110] on input "a. High volatility and fluctuations in the valuations of portfolio companies he…" at bounding box center [249, 107] width 0 height 6
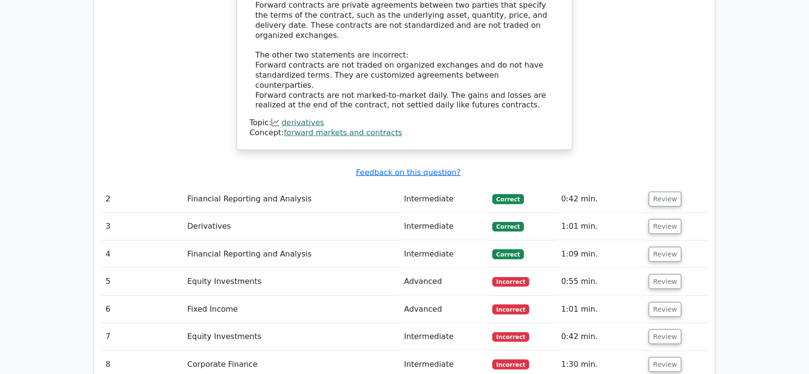
scroll to position [1036, 0]
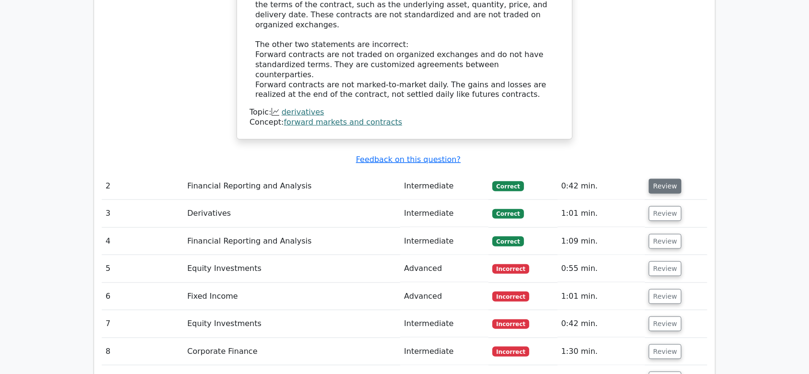
click at [654, 179] on button "Review" at bounding box center [664, 186] width 33 height 15
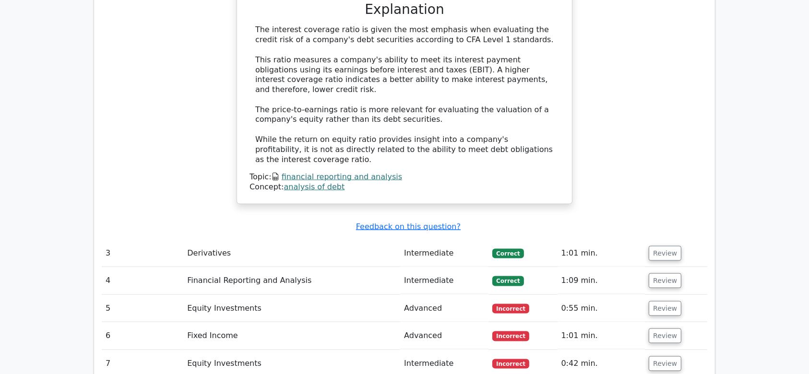
scroll to position [1446, 0]
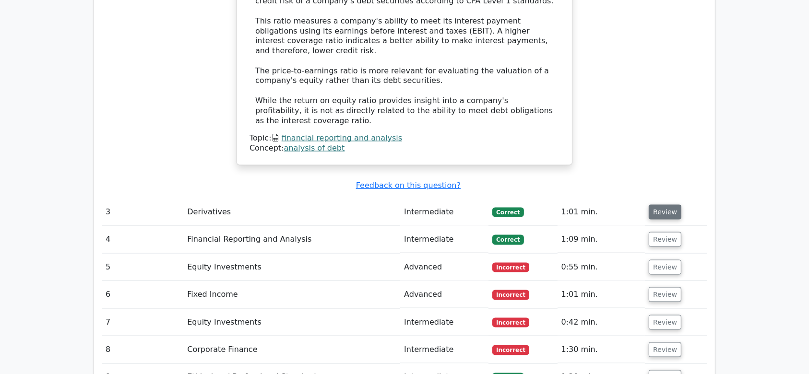
click at [659, 205] on button "Review" at bounding box center [664, 212] width 33 height 15
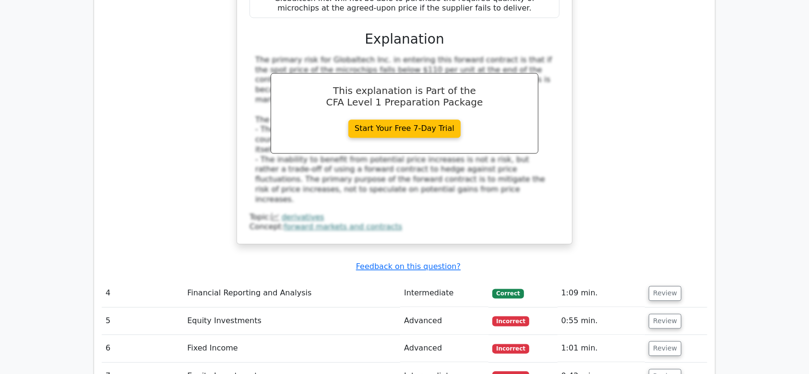
scroll to position [1922, 0]
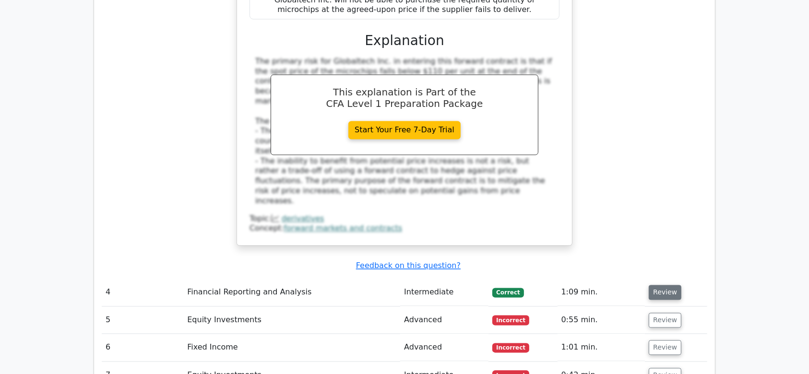
click at [655, 285] on button "Review" at bounding box center [664, 292] width 33 height 15
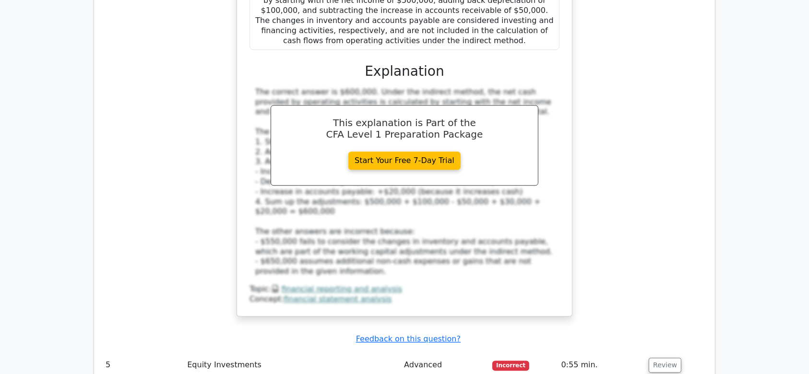
scroll to position [2537, 0]
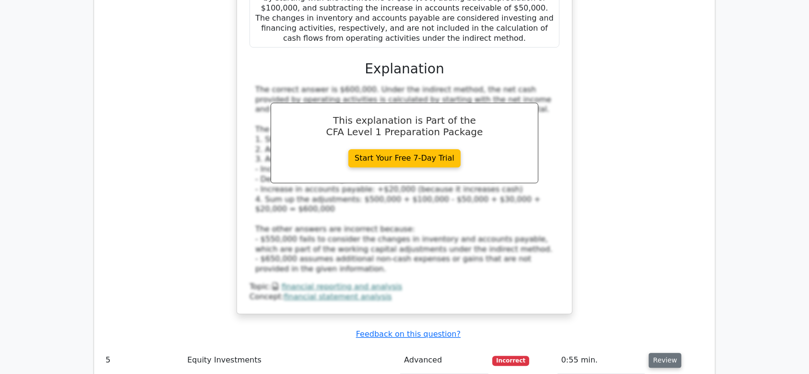
click at [659, 353] on button "Review" at bounding box center [664, 360] width 33 height 15
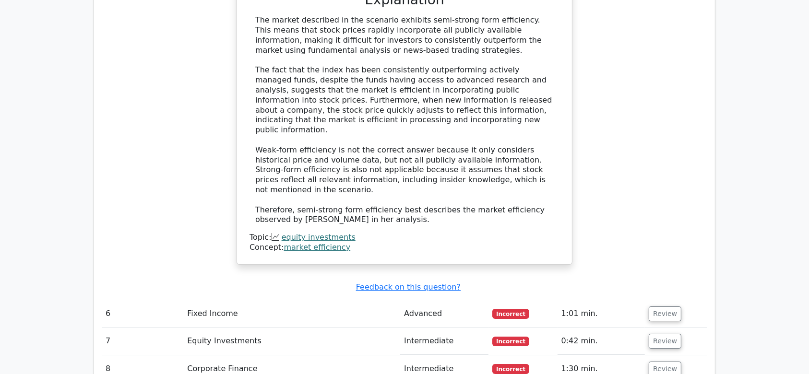
scroll to position [3258, 0]
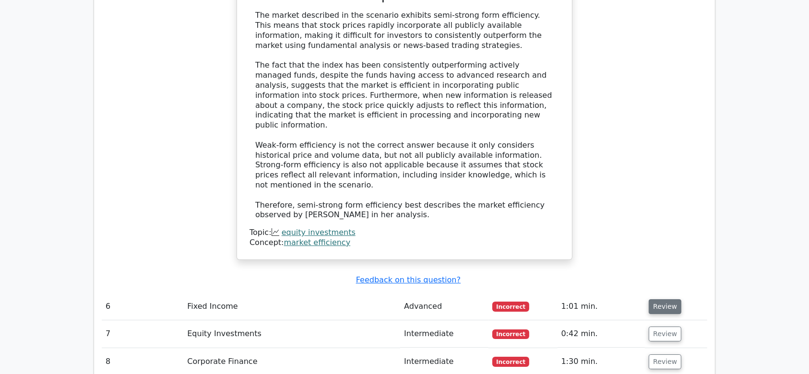
click at [656, 299] on button "Review" at bounding box center [664, 306] width 33 height 15
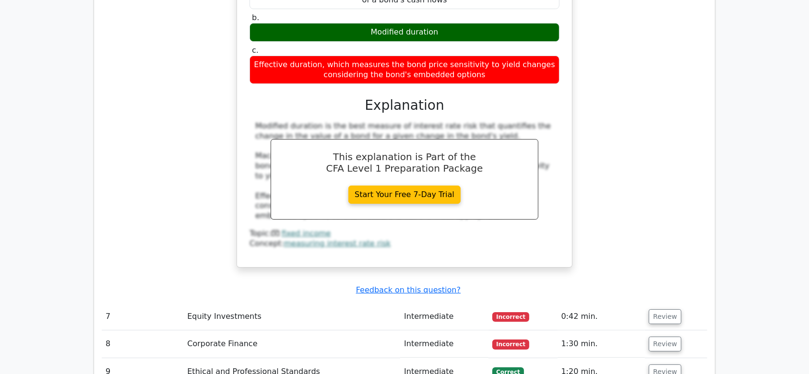
scroll to position [3651, 0]
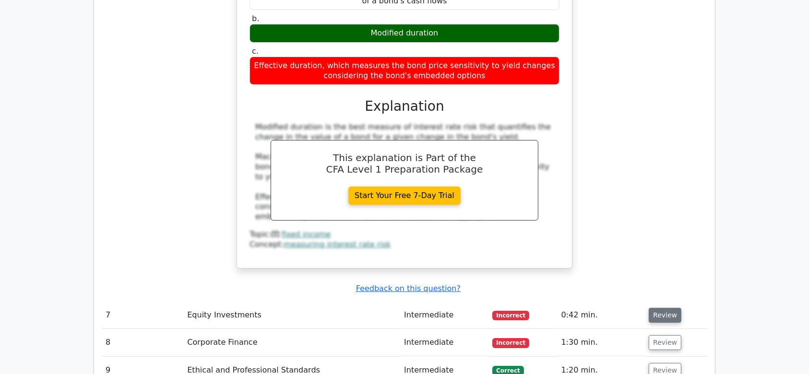
click at [655, 308] on button "Review" at bounding box center [664, 315] width 33 height 15
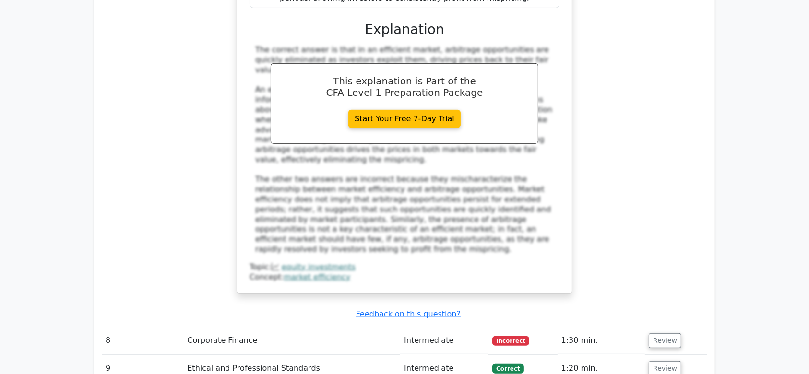
scroll to position [4141, 0]
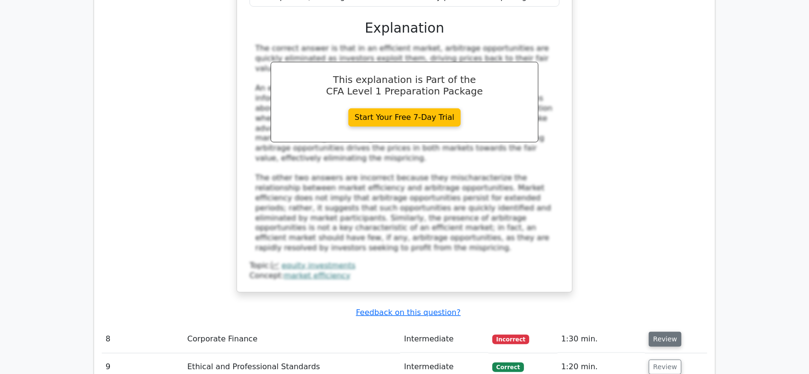
click at [654, 332] on button "Review" at bounding box center [664, 339] width 33 height 15
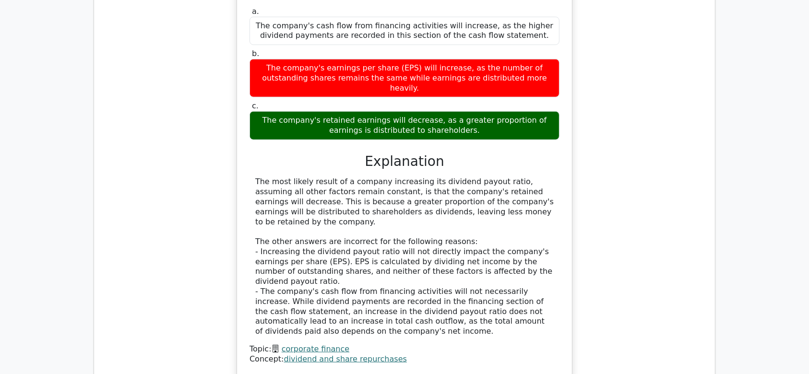
scroll to position [4545, 0]
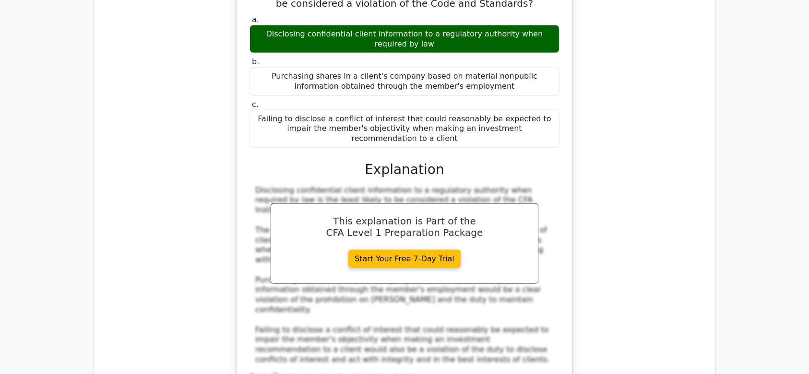
scroll to position [5023, 0]
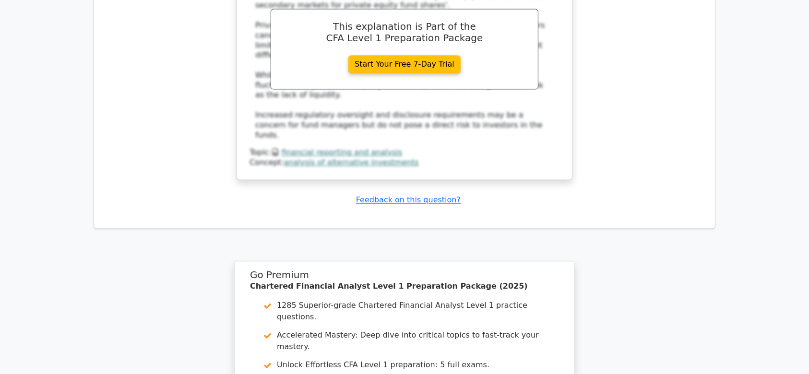
scroll to position [5706, 0]
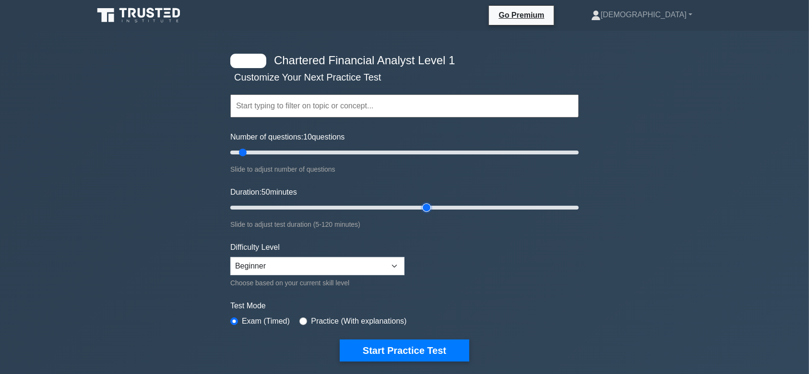
drag, startPoint x: 249, startPoint y: 209, endPoint x: 431, endPoint y: 217, distance: 181.5
type input "70"
click at [431, 213] on input "Duration: 50 minutes" at bounding box center [404, 208] width 348 height 12
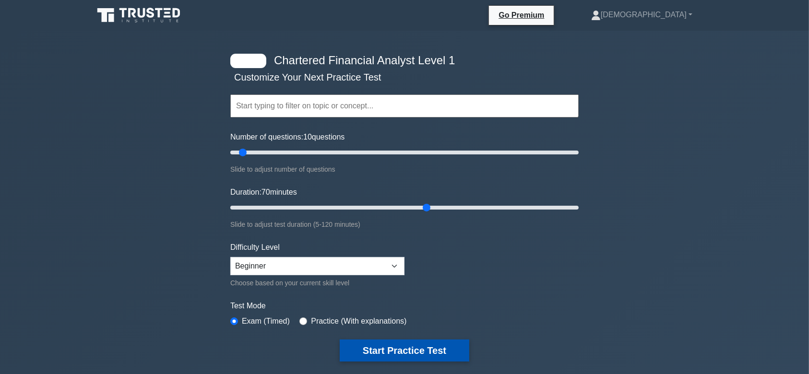
click at [367, 346] on button "Start Practice Test" at bounding box center [404, 351] width 129 height 22
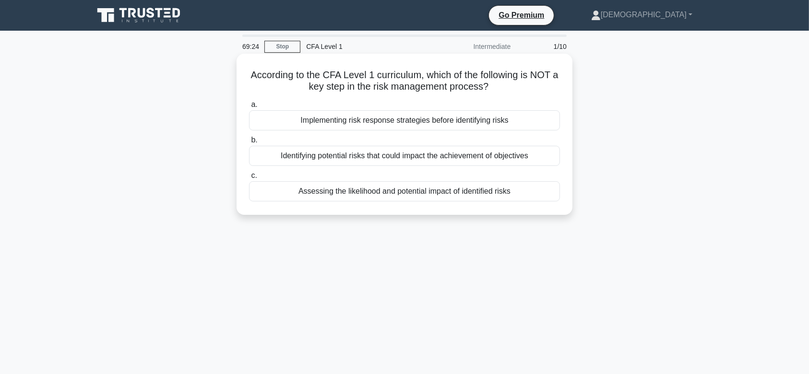
click at [376, 114] on div "Implementing risk response strategies before identifying risks" at bounding box center [404, 120] width 311 height 20
click at [249, 108] on input "a. Implementing risk response strategies before identifying risks" at bounding box center [249, 105] width 0 height 6
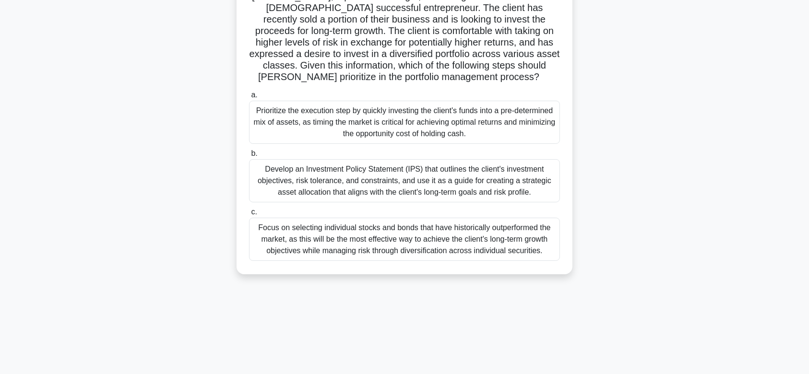
scroll to position [82, 0]
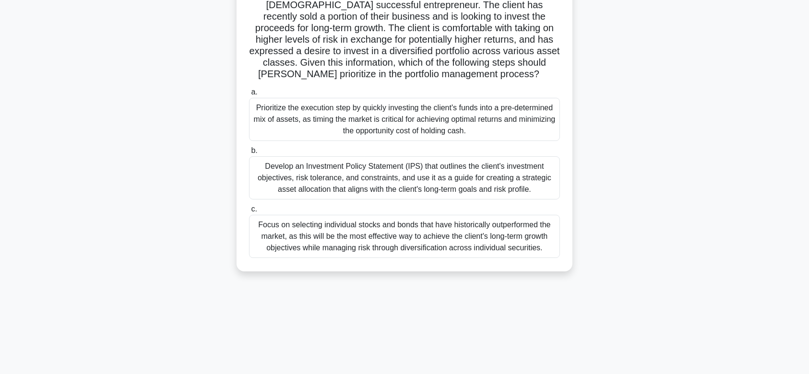
click at [363, 168] on div "Develop an Investment Policy Statement (IPS) that outlines the client's investm…" at bounding box center [404, 177] width 311 height 43
click at [249, 154] on input "b. Develop an Investment Policy Statement (IPS) that outlines the client's inve…" at bounding box center [249, 151] width 0 height 6
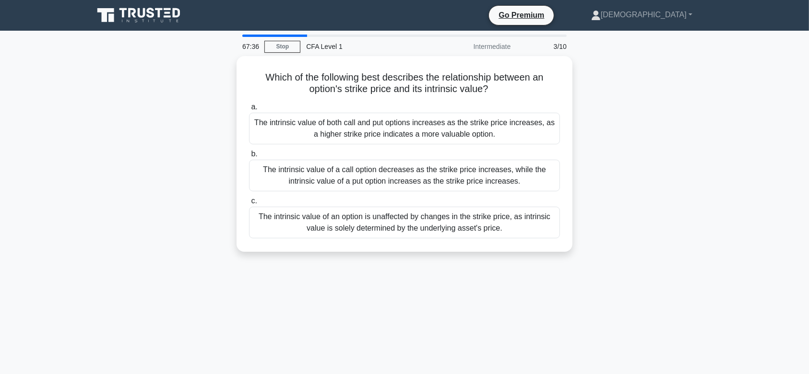
scroll to position [0, 0]
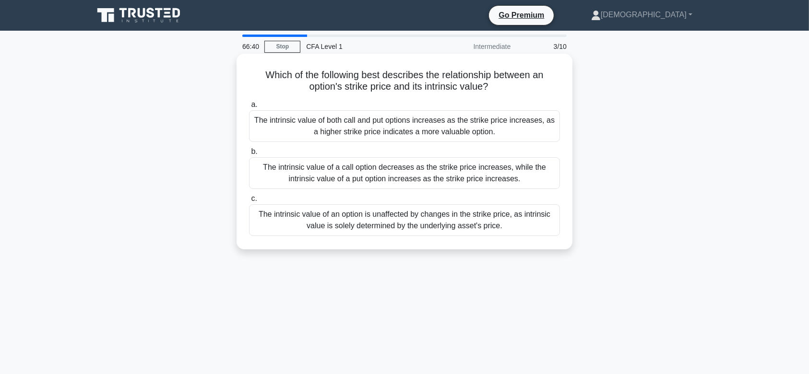
click at [397, 172] on div "The intrinsic value of a call option decreases as the strike price increases, w…" at bounding box center [404, 173] width 311 height 32
click at [249, 155] on input "b. The intrinsic value of a call option decreases as the strike price increases…" at bounding box center [249, 152] width 0 height 6
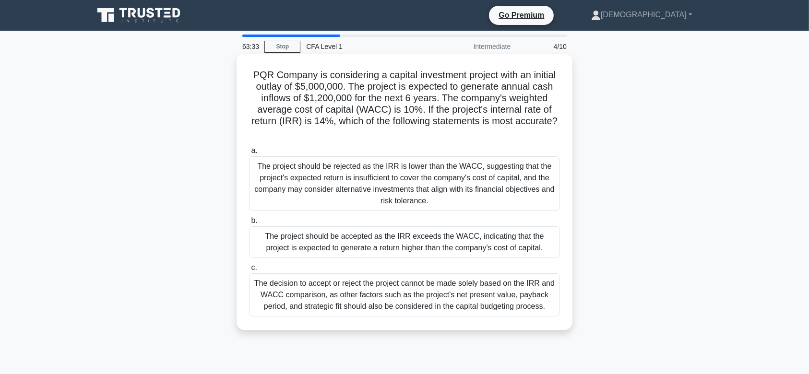
click at [377, 235] on div "The project should be accepted as the IRR exceeds the WACC, indicating that the…" at bounding box center [404, 242] width 311 height 32
click at [249, 224] on input "b. The project should be accepted as the IRR exceeds the WACC, indicating that …" at bounding box center [249, 221] width 0 height 6
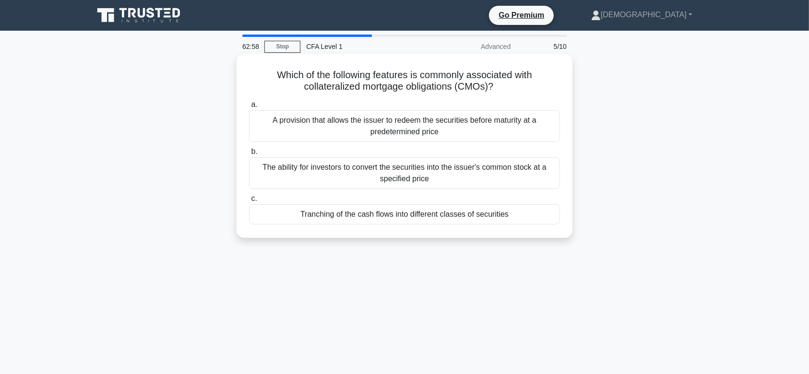
click at [401, 175] on div "The ability for investors to convert the securities into the issuer's common st…" at bounding box center [404, 173] width 311 height 32
click at [249, 155] on input "b. The ability for investors to convert the securities into the issuer's common…" at bounding box center [249, 152] width 0 height 6
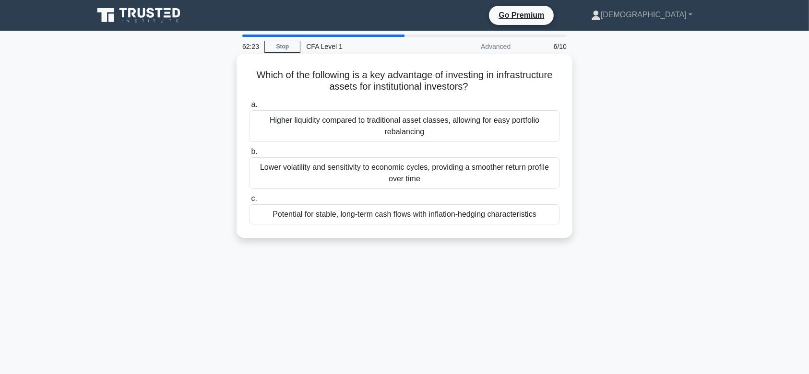
click at [396, 213] on div "Potential for stable, long-term cash flows with inflation-hedging characteristi…" at bounding box center [404, 214] width 311 height 20
click at [249, 202] on input "c. Potential for stable, long-term cash flows with inflation-hedging characteri…" at bounding box center [249, 199] width 0 height 6
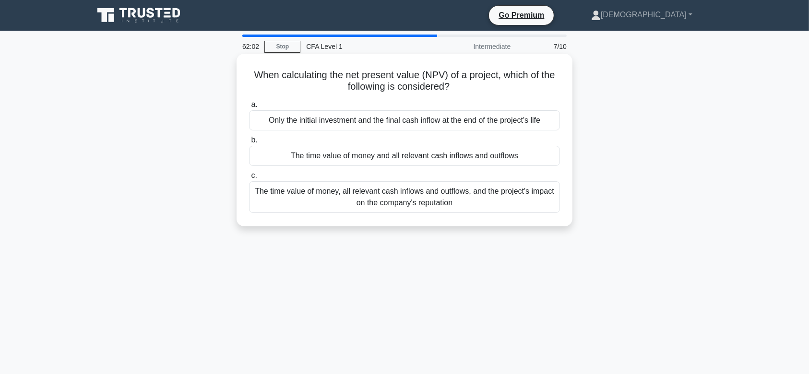
click at [380, 156] on div "The time value of money and all relevant cash inflows and outflows" at bounding box center [404, 156] width 311 height 20
click at [249, 143] on input "b. The time value of money and all relevant cash inflows and outflows" at bounding box center [249, 140] width 0 height 6
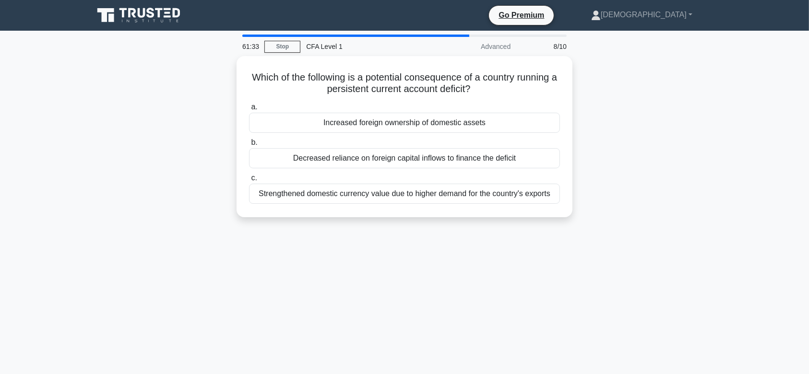
click at [380, 156] on div "Decreased reliance on foreign capital inflows to finance the deficit" at bounding box center [404, 158] width 311 height 20
click at [249, 146] on input "b. Decreased reliance on foreign capital inflows to finance the deficit" at bounding box center [249, 143] width 0 height 6
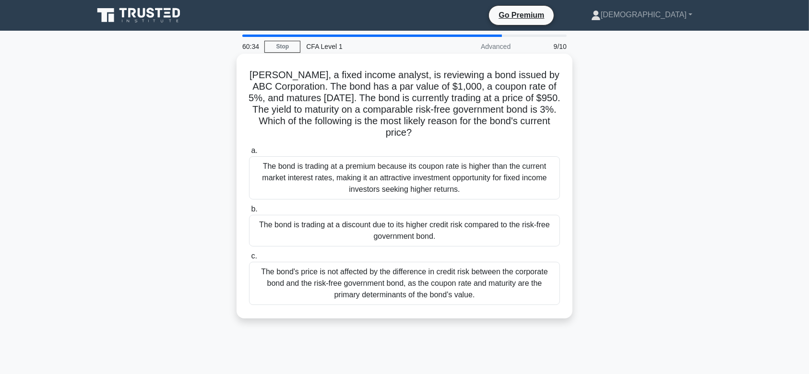
click at [347, 229] on div "The bond is trading at a discount due to its higher credit risk compared to the…" at bounding box center [404, 231] width 311 height 32
click at [249, 212] on input "b. The bond is trading at a discount due to its higher credit risk compared to …" at bounding box center [249, 209] width 0 height 6
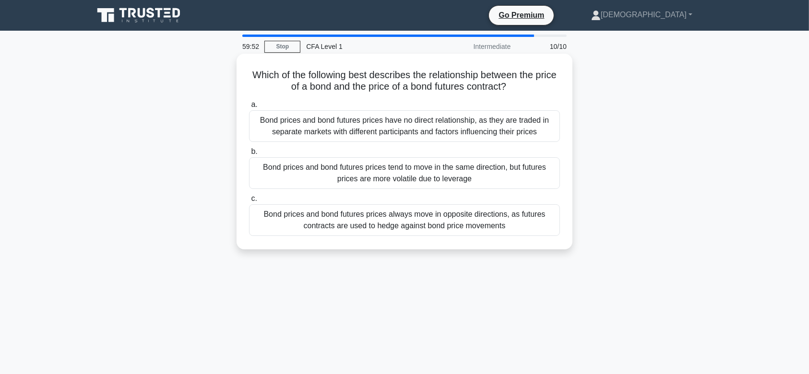
click at [395, 167] on div "Bond prices and bond futures prices tend to move in the same direction, but fut…" at bounding box center [404, 173] width 311 height 32
click at [249, 155] on input "b. Bond prices and bond futures prices tend to move in the same direction, but …" at bounding box center [249, 152] width 0 height 6
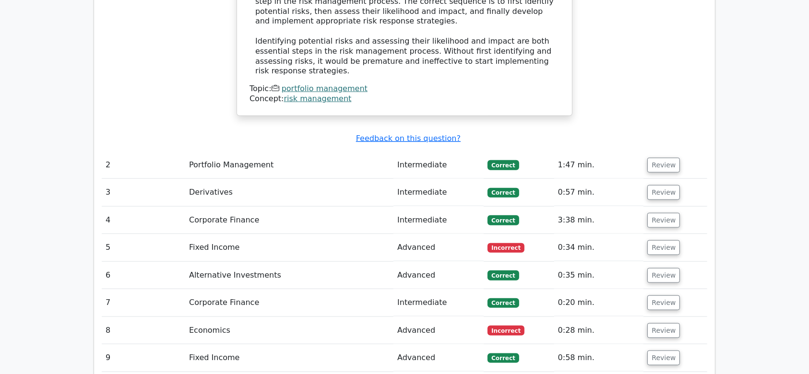
scroll to position [1036, 0]
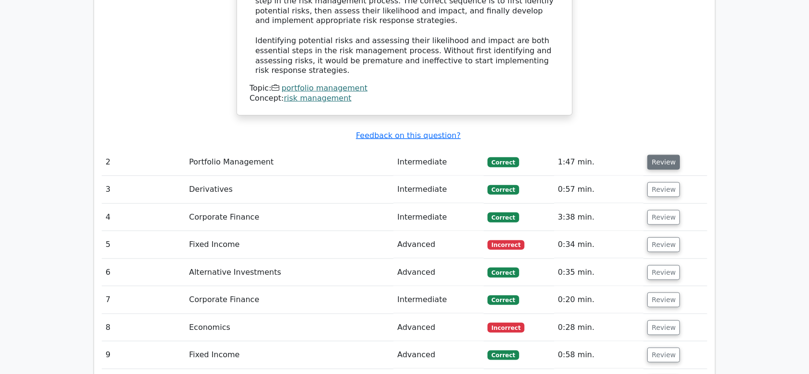
click at [665, 155] on button "Review" at bounding box center [663, 162] width 33 height 15
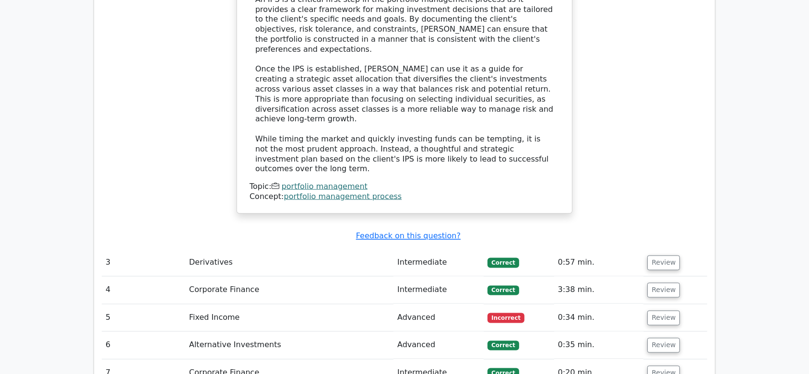
scroll to position [1602, 0]
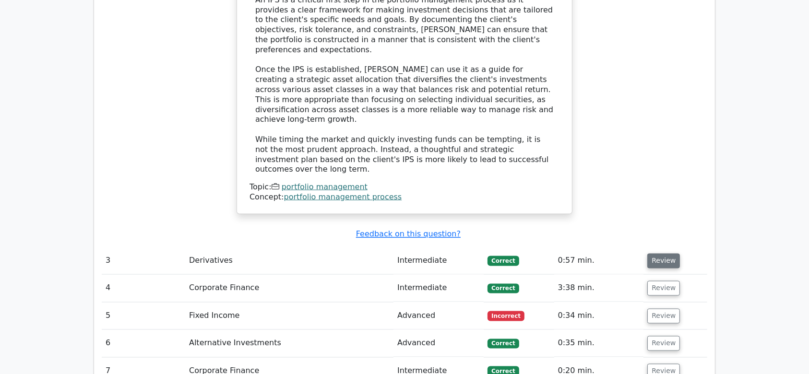
click at [650, 254] on button "Review" at bounding box center [663, 261] width 33 height 15
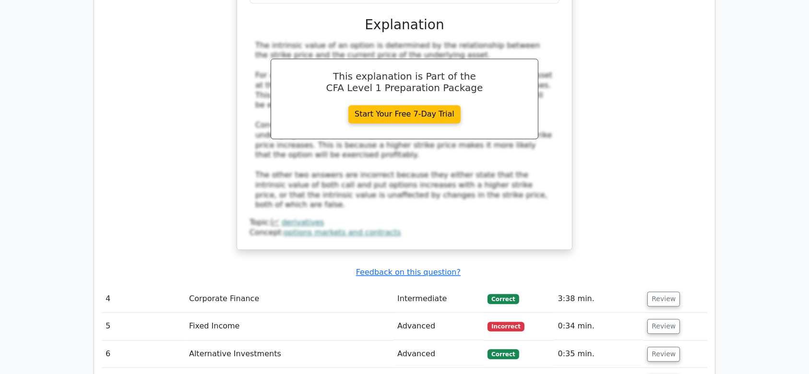
scroll to position [2051, 0]
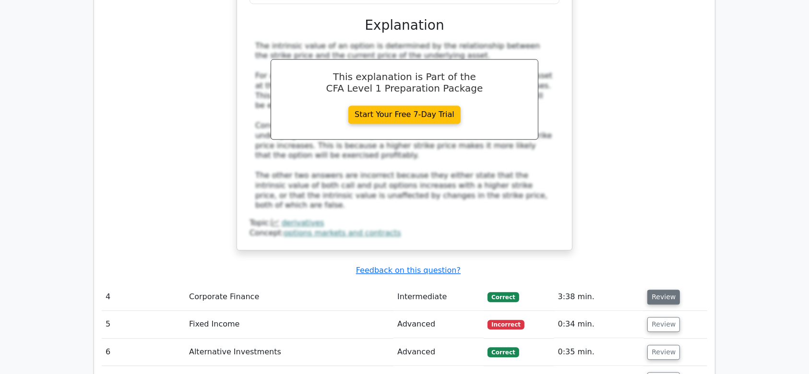
click at [648, 290] on button "Review" at bounding box center [663, 297] width 33 height 15
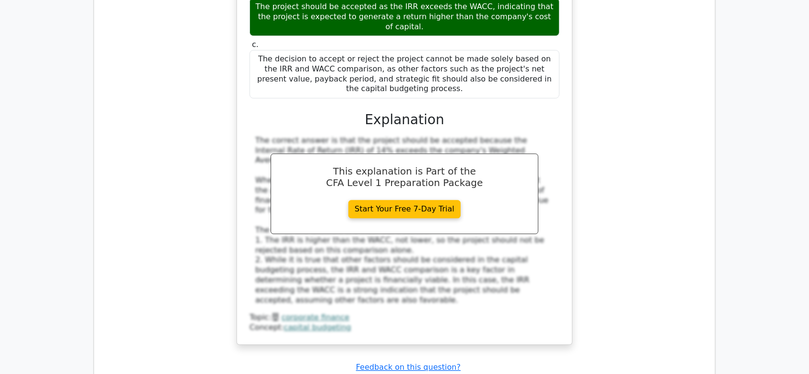
scroll to position [2528, 0]
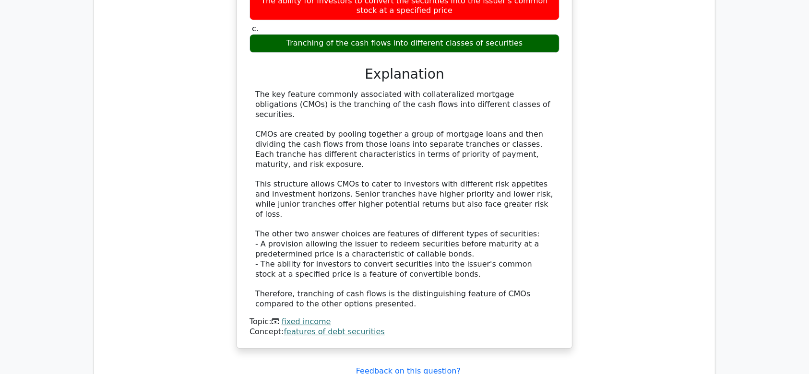
scroll to position [3050, 0]
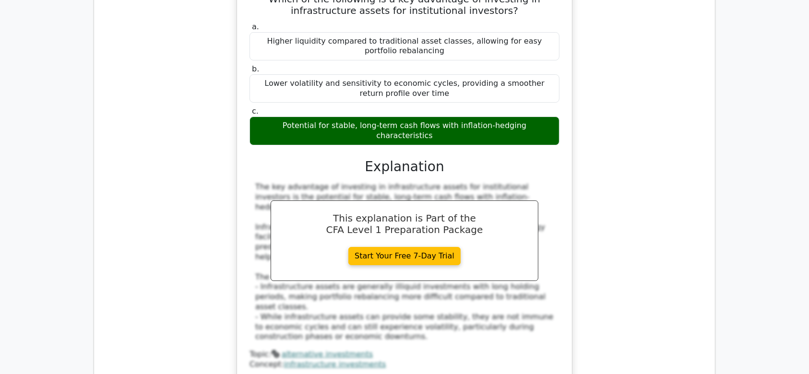
scroll to position [3468, 0]
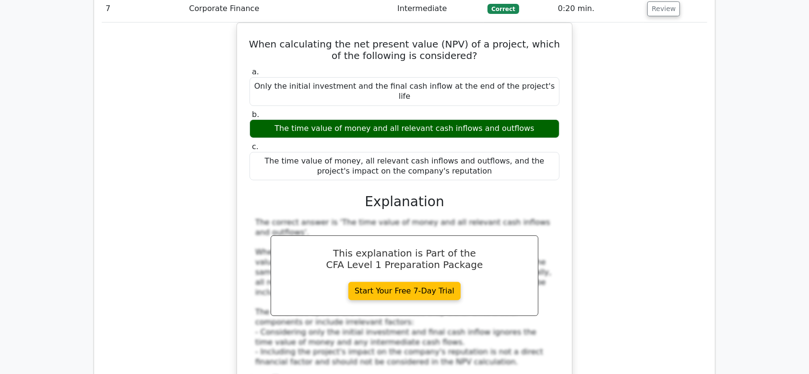
scroll to position [3890, 0]
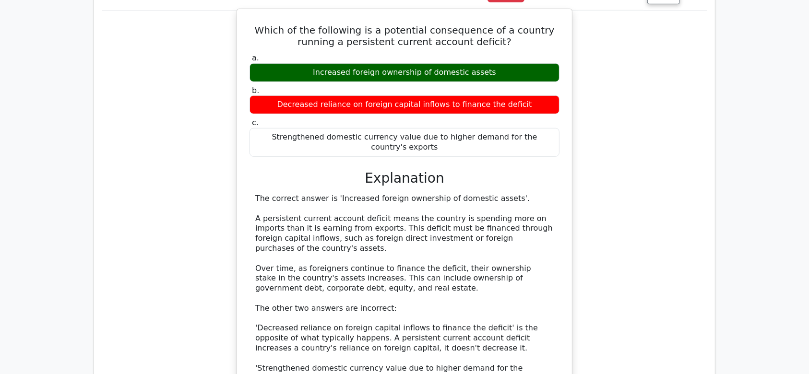
scroll to position [4347, 0]
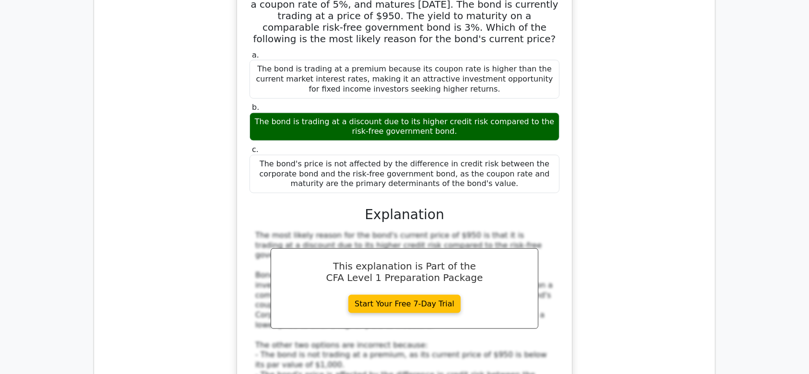
scroll to position [4902, 0]
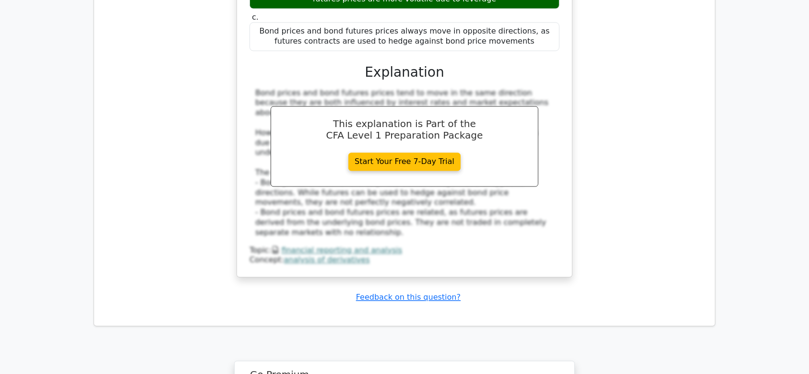
scroll to position [5543, 0]
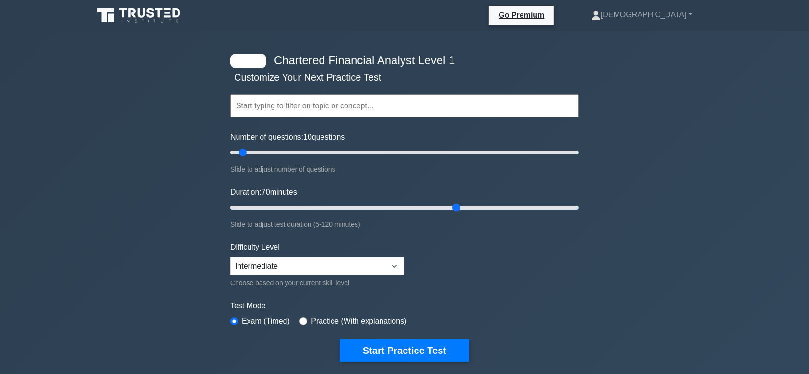
drag, startPoint x: 250, startPoint y: 204, endPoint x: 460, endPoint y: 220, distance: 211.1
type input "80"
click at [460, 213] on input "Duration: 70 minutes" at bounding box center [404, 208] width 348 height 12
click at [392, 263] on select "Beginner Intermediate Expert" at bounding box center [317, 266] width 174 height 18
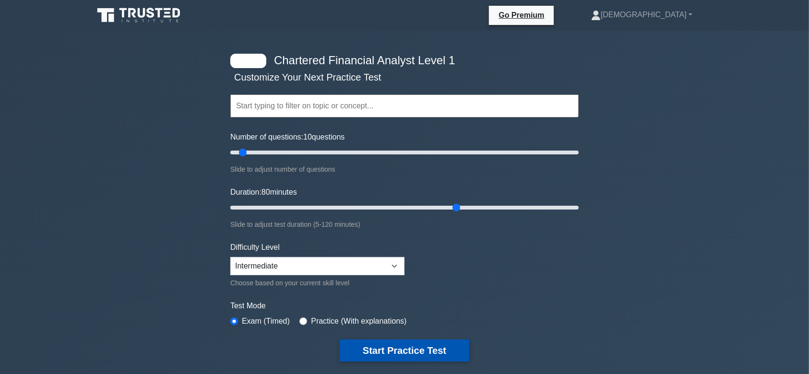
click at [361, 345] on button "Start Practice Test" at bounding box center [404, 351] width 129 height 22
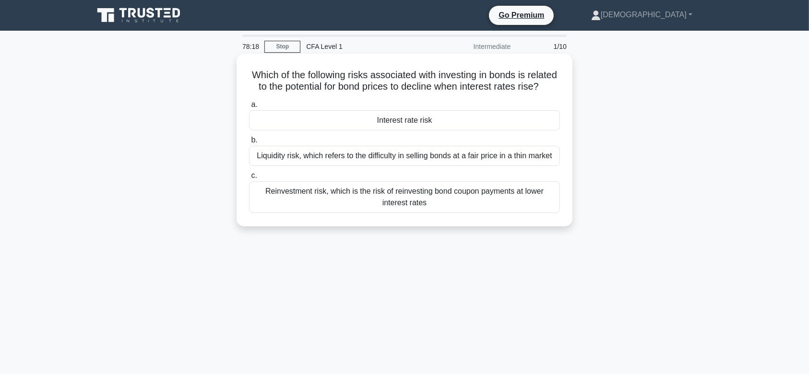
click at [322, 161] on div "Liquidity risk, which refers to the difficulty in selling bonds at a fair price…" at bounding box center [404, 156] width 311 height 20
click at [249, 143] on input "b. Liquidity risk, which refers to the difficulty in selling bonds at a fair pr…" at bounding box center [249, 140] width 0 height 6
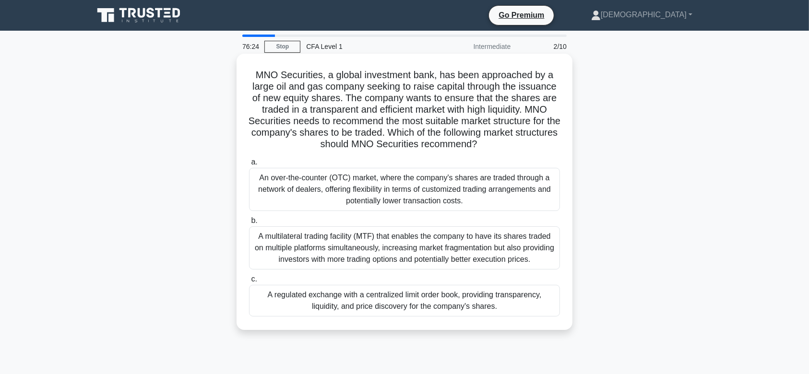
click at [340, 306] on div "A regulated exchange with a centralized limit order book, providing transparenc…" at bounding box center [404, 301] width 311 height 32
click at [249, 282] on input "c. A regulated exchange with a centralized limit order book, providing transpar…" at bounding box center [249, 279] width 0 height 6
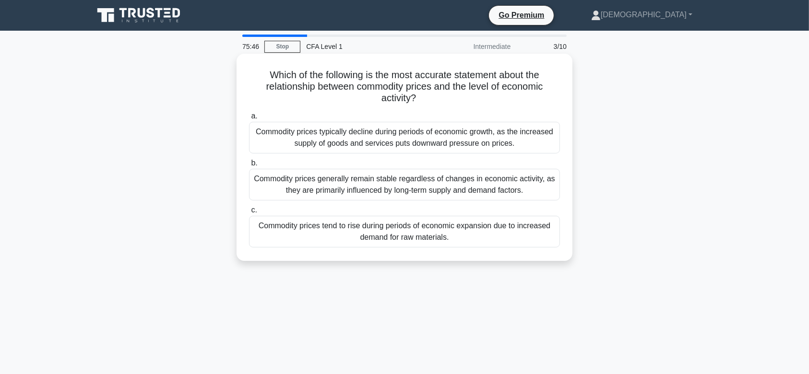
click at [352, 234] on div "Commodity prices tend to rise during periods of economic expansion due to incre…" at bounding box center [404, 232] width 311 height 32
click at [249, 213] on input "c. Commodity prices tend to rise during periods of economic expansion due to in…" at bounding box center [249, 210] width 0 height 6
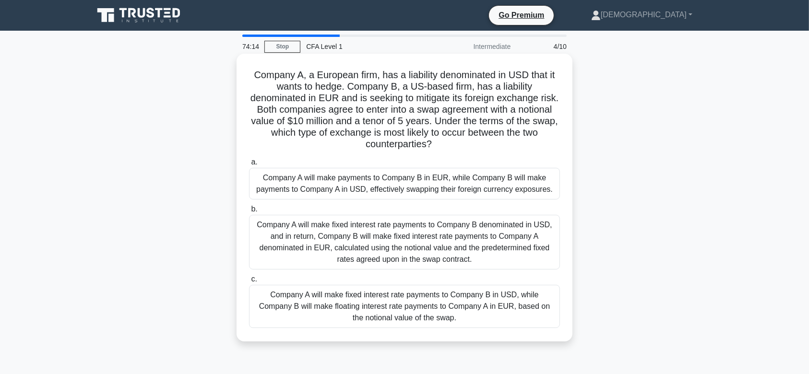
click at [341, 178] on div "Company A will make payments to Company B in EUR, while Company B will make pay…" at bounding box center [404, 184] width 311 height 32
click at [249, 165] on input "a. Company A will make payments to Company B in EUR, while Company B will make …" at bounding box center [249, 162] width 0 height 6
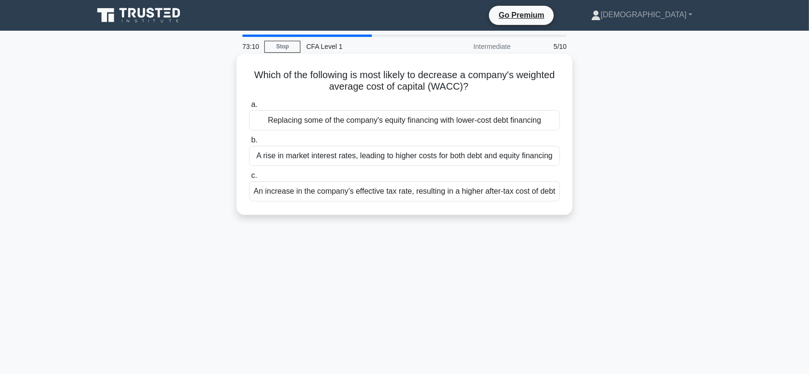
click at [362, 121] on div "Replacing some of the company's equity financing with lower-cost debt financing" at bounding box center [404, 120] width 311 height 20
click at [249, 108] on input "a. Replacing some of the company's equity financing with lower-cost debt financ…" at bounding box center [249, 105] width 0 height 6
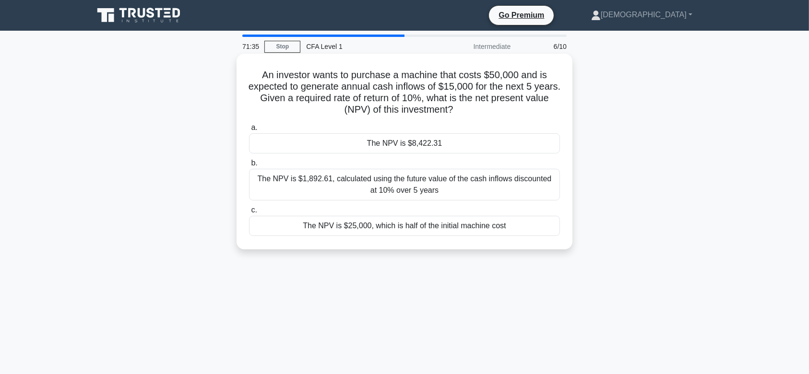
click at [358, 142] on div "The NPV is $8,422.31" at bounding box center [404, 143] width 311 height 20
click at [249, 131] on input "a. The NPV is $8,422.31" at bounding box center [249, 128] width 0 height 6
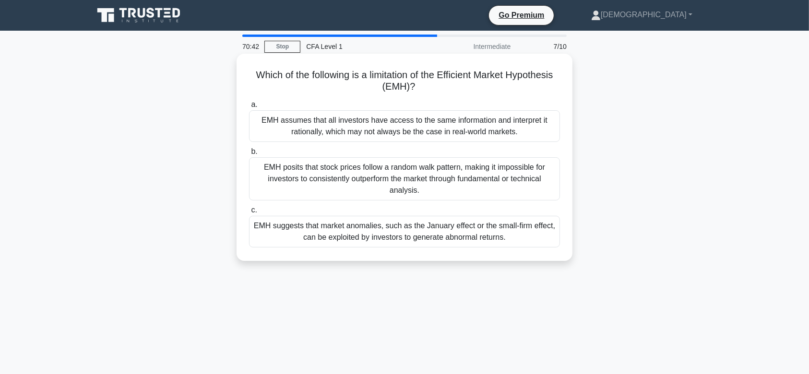
click at [345, 225] on div "EMH suggests that market anomalies, such as the January effect or the small-fir…" at bounding box center [404, 232] width 311 height 32
click at [249, 213] on input "c. EMH suggests that market anomalies, such as the January effect or the small-…" at bounding box center [249, 210] width 0 height 6
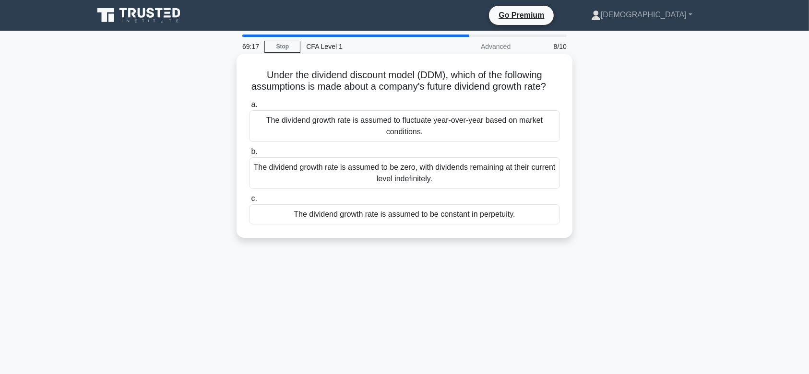
click at [390, 134] on div "The dividend growth rate is assumed to fluctuate year-over-year based on market…" at bounding box center [404, 126] width 311 height 32
click at [249, 108] on input "a. The dividend growth rate is assumed to fluctuate year-over-year based on mar…" at bounding box center [249, 105] width 0 height 6
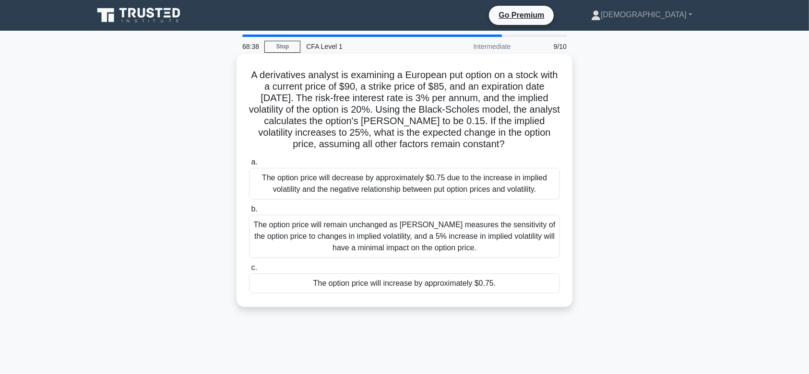
click at [384, 231] on div "The option price will remain unchanged as [PERSON_NAME] measures the sensitivit…" at bounding box center [404, 236] width 311 height 43
click at [249, 212] on input "b. The option price will remain unchanged as [PERSON_NAME] measures the sensiti…" at bounding box center [249, 209] width 0 height 6
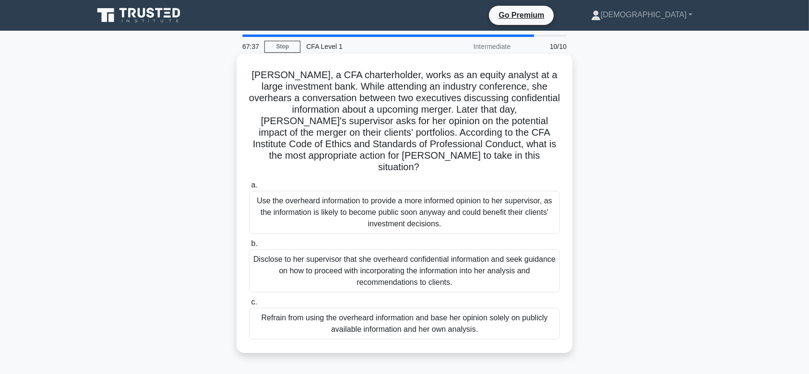
click at [396, 201] on div "Use the overheard information to provide a more informed opinion to her supervi…" at bounding box center [404, 212] width 311 height 43
click at [249, 188] on input "a. Use the overheard information to provide a more informed opinion to her supe…" at bounding box center [249, 185] width 0 height 6
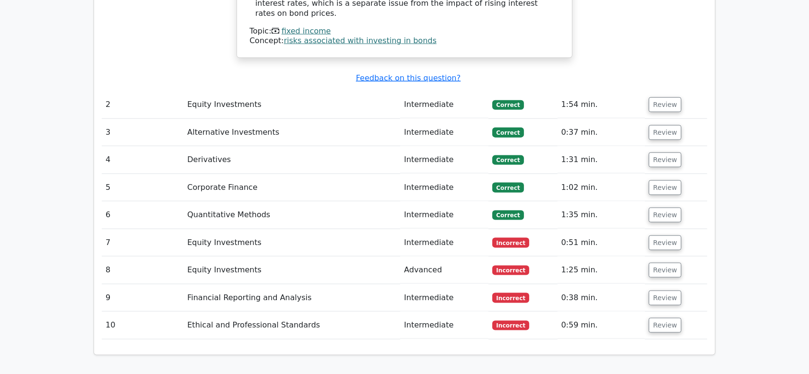
scroll to position [1217, 0]
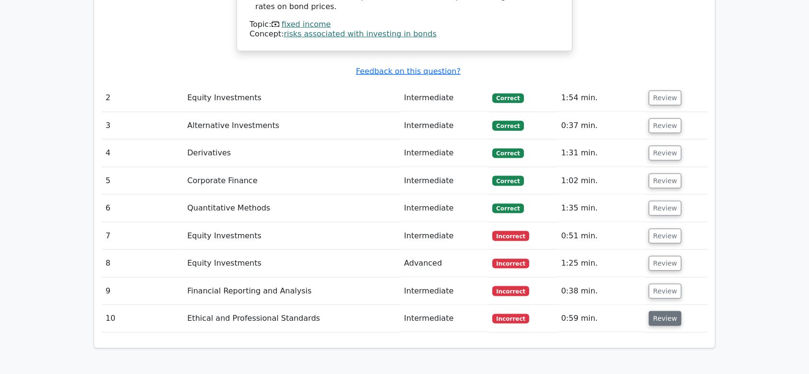
click at [655, 311] on button "Review" at bounding box center [664, 318] width 33 height 15
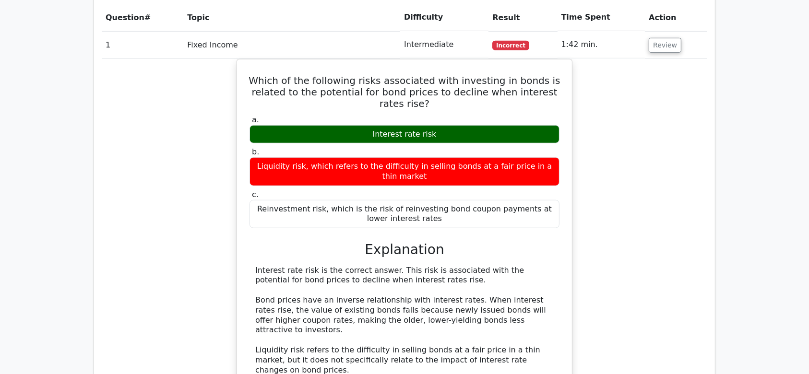
scroll to position [814, 0]
